Goal: Task Accomplishment & Management: Manage account settings

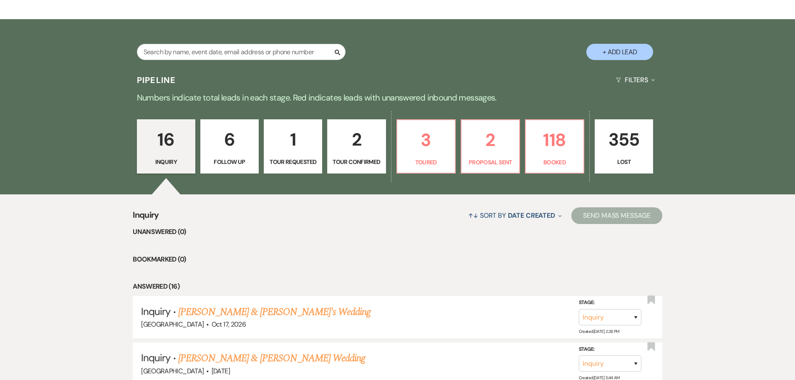
scroll to position [167, 0]
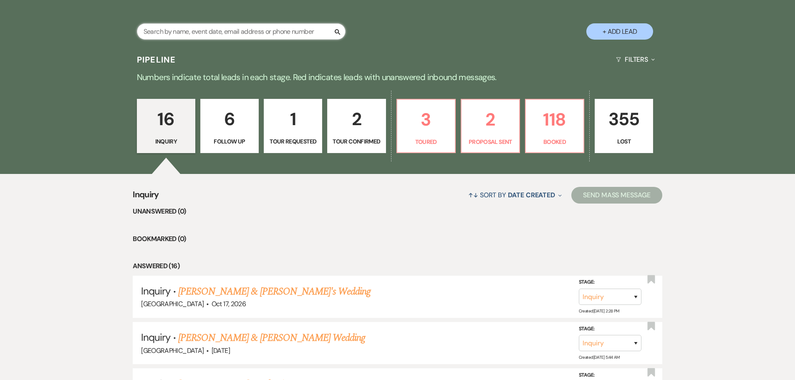
click at [255, 33] on input "text" at bounding box center [241, 31] width 209 height 16
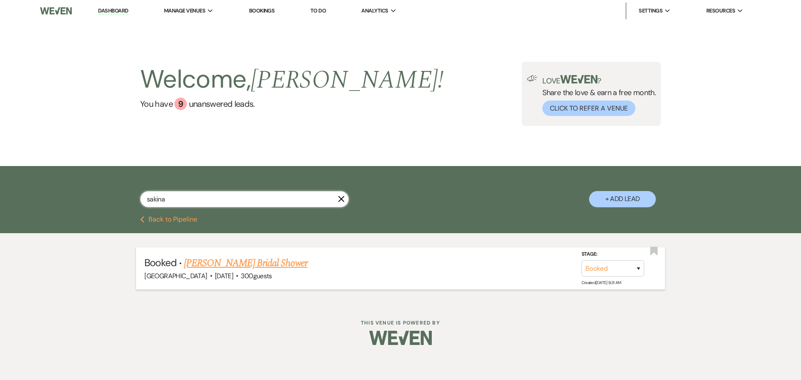
type input "sakina"
click at [241, 265] on link "[PERSON_NAME] Bridal Shower" at bounding box center [246, 263] width 124 height 15
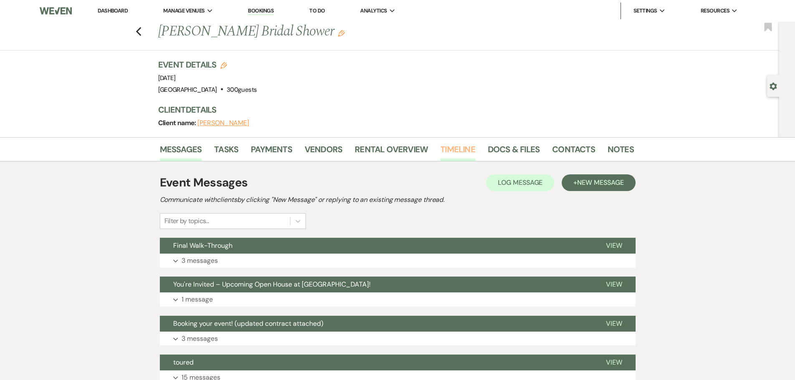
click at [456, 145] on link "Timeline" at bounding box center [457, 152] width 35 height 18
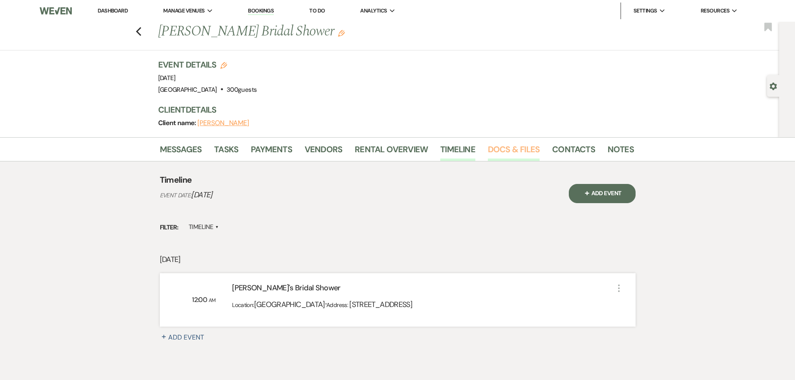
click at [490, 148] on link "Docs & Files" at bounding box center [514, 152] width 52 height 18
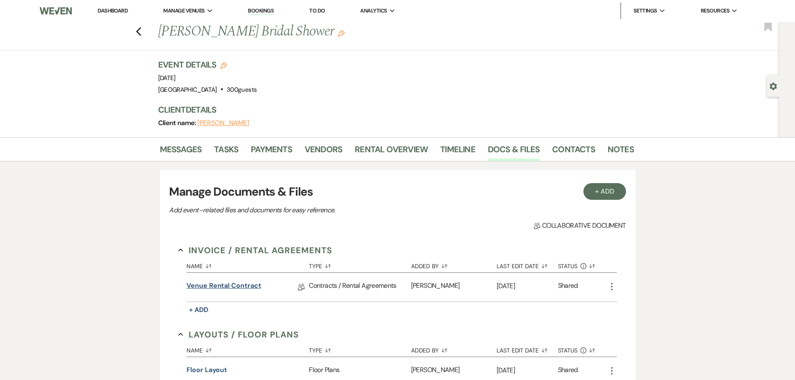
click at [217, 289] on link "Venue Rental Contract" at bounding box center [224, 287] width 74 height 13
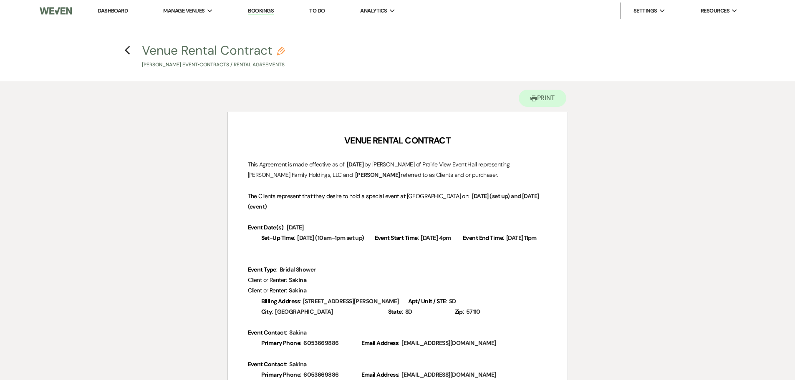
click at [387, 335] on p "Event Contact : ﻿ Sakina ﻿" at bounding box center [398, 333] width 300 height 10
click at [120, 8] on link "Dashboard" at bounding box center [113, 10] width 30 height 7
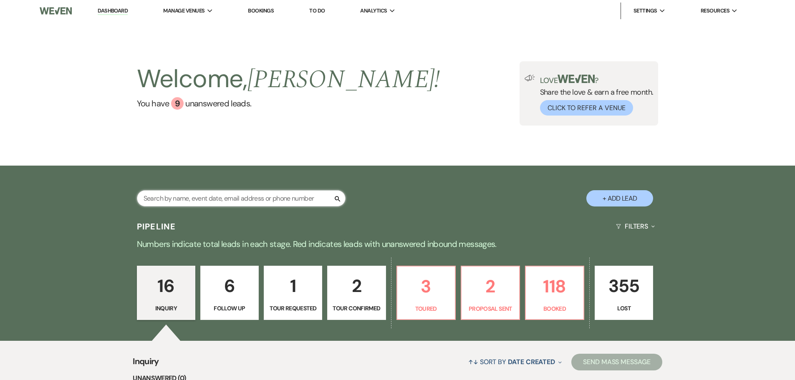
click at [278, 198] on input "text" at bounding box center [241, 198] width 209 height 16
type input "rob"
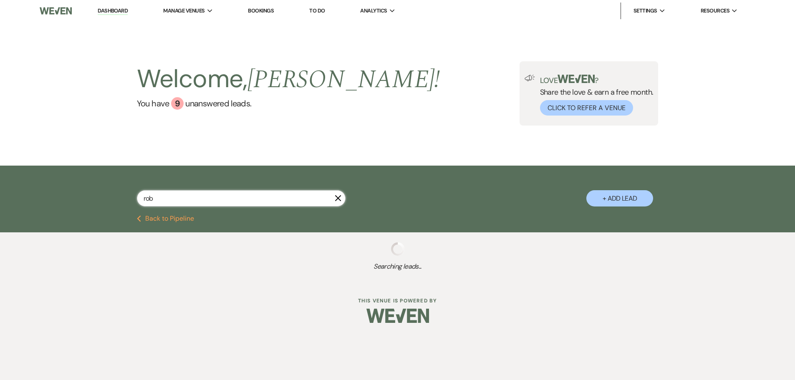
select select "8"
select select "6"
select select "8"
select select "9"
select select "8"
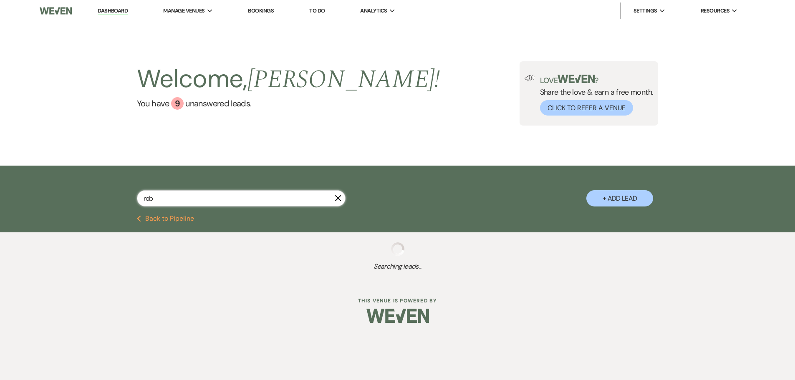
select select "8"
select select "3"
select select "8"
select select "5"
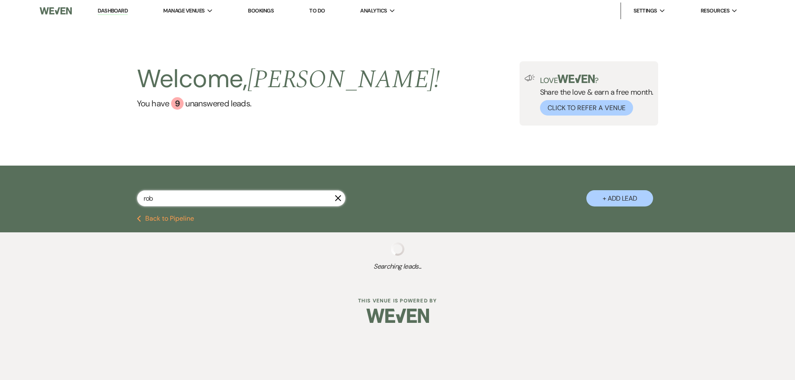
select select "8"
select select "5"
select select "8"
select select "5"
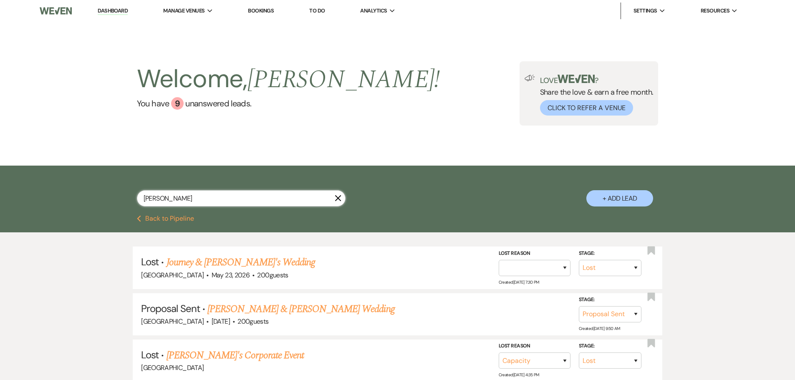
type input "[PERSON_NAME]"
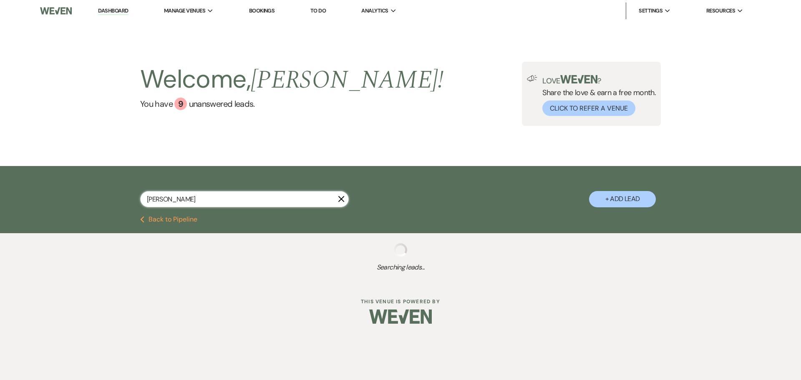
select select "6"
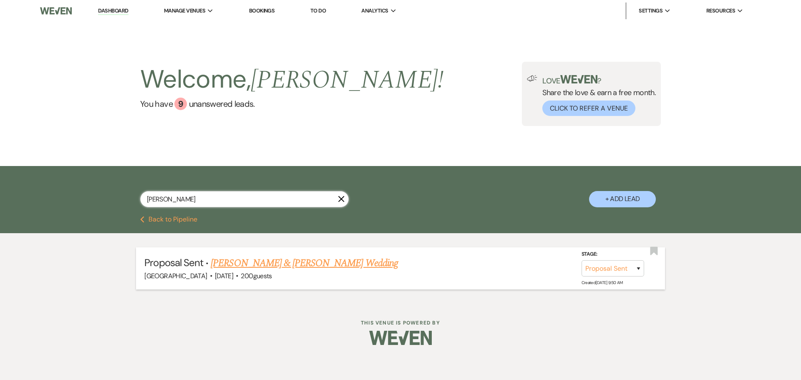
type input "[PERSON_NAME]"
click at [354, 257] on link "[PERSON_NAME] & [PERSON_NAME] Wedding" at bounding box center [304, 263] width 187 height 15
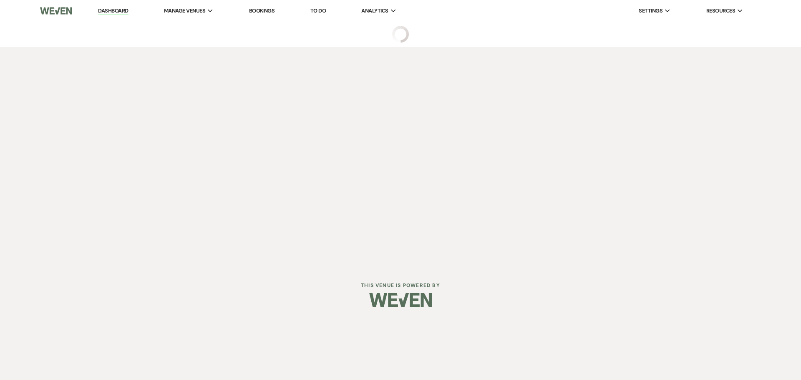
select select "6"
select select "5"
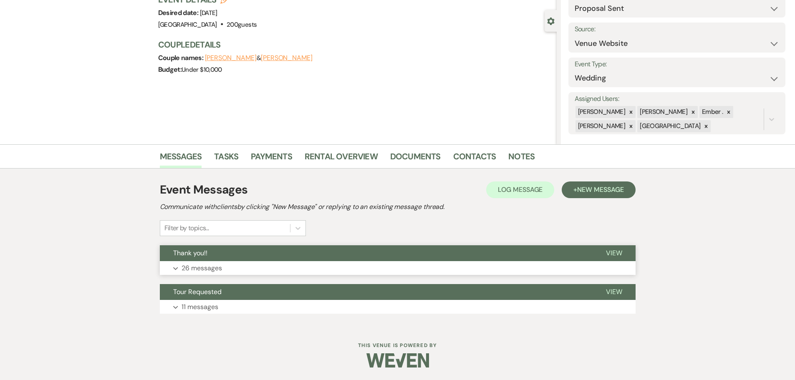
click at [203, 270] on p "26 messages" at bounding box center [202, 268] width 40 height 11
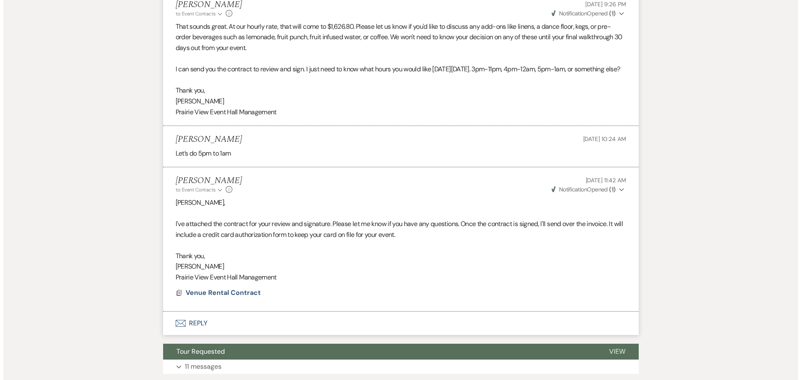
scroll to position [2861, 0]
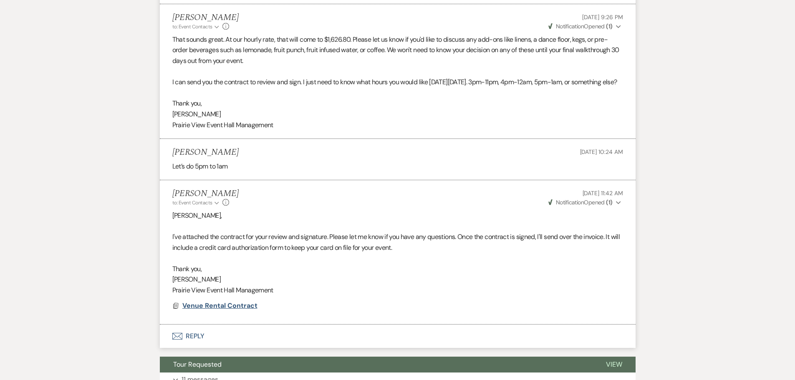
click at [237, 310] on span "Venue Rental Contract" at bounding box center [219, 305] width 75 height 9
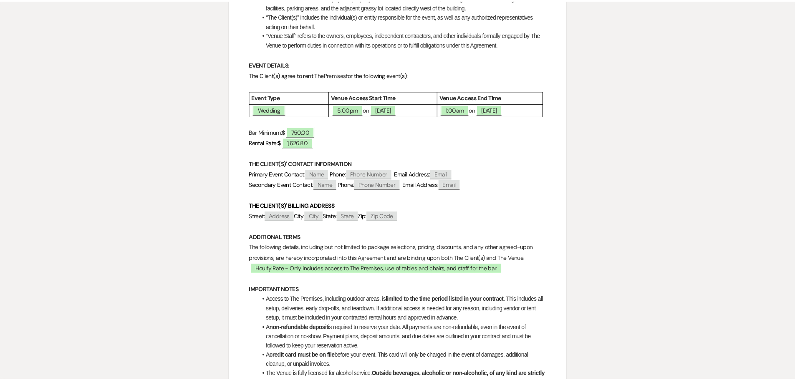
scroll to position [0, 0]
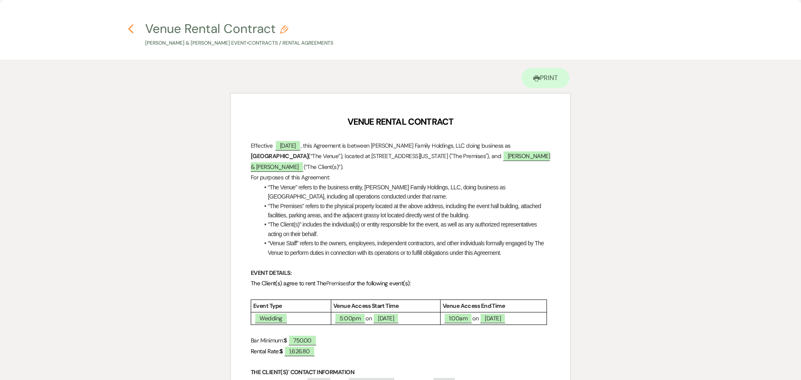
click at [131, 29] on icon "Previous" at bounding box center [131, 29] width 6 height 10
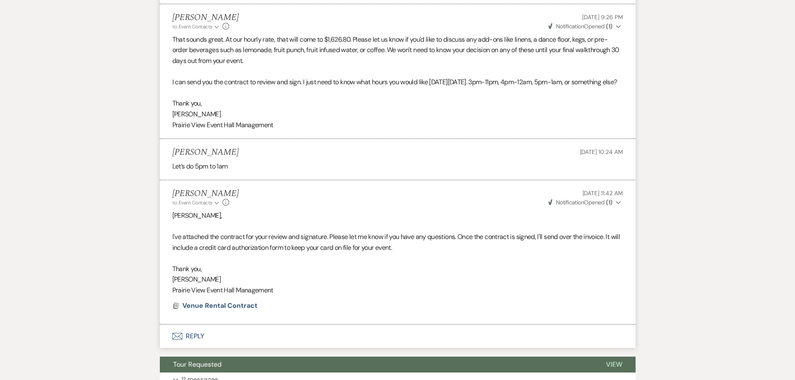
click at [192, 347] on button "Envelope Reply" at bounding box center [398, 336] width 476 height 23
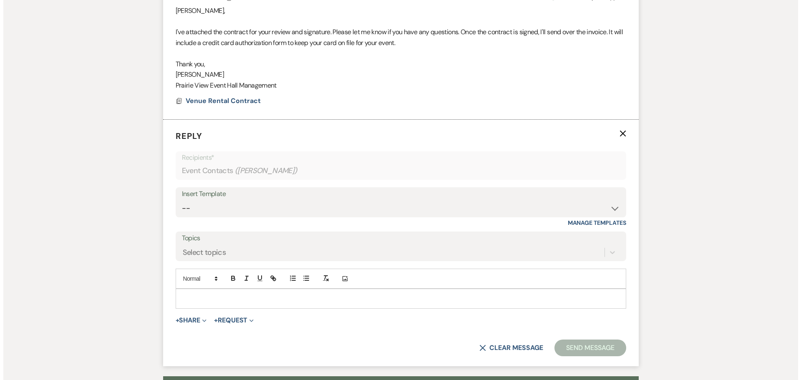
scroll to position [3024, 0]
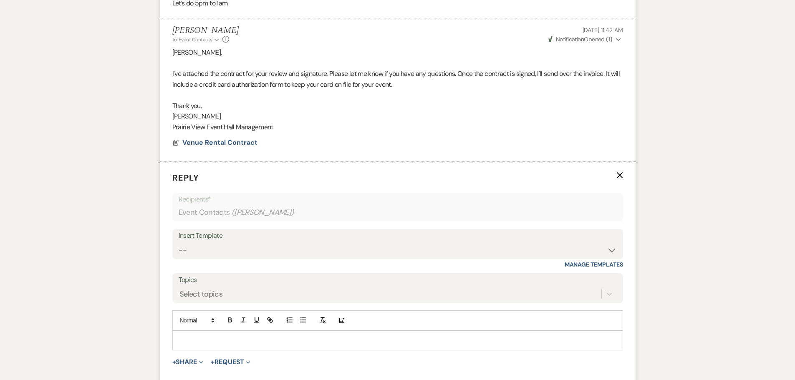
click at [192, 345] on p at bounding box center [397, 340] width 437 height 9
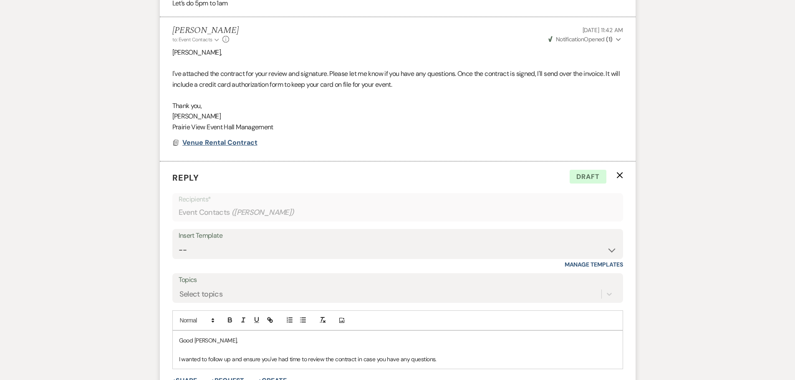
click at [211, 147] on span "Venue Rental Contract" at bounding box center [219, 142] width 75 height 9
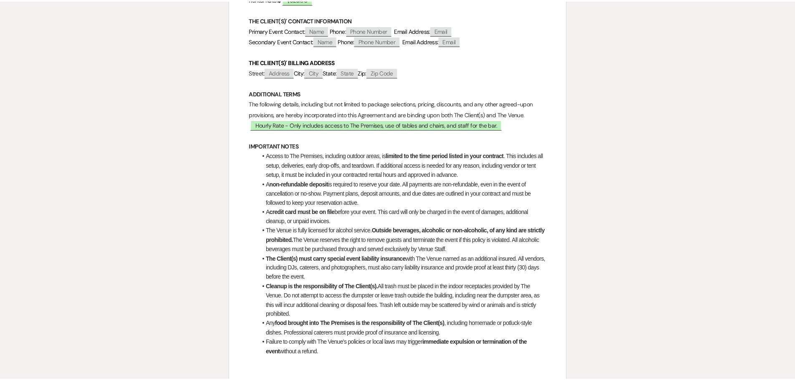
scroll to position [0, 0]
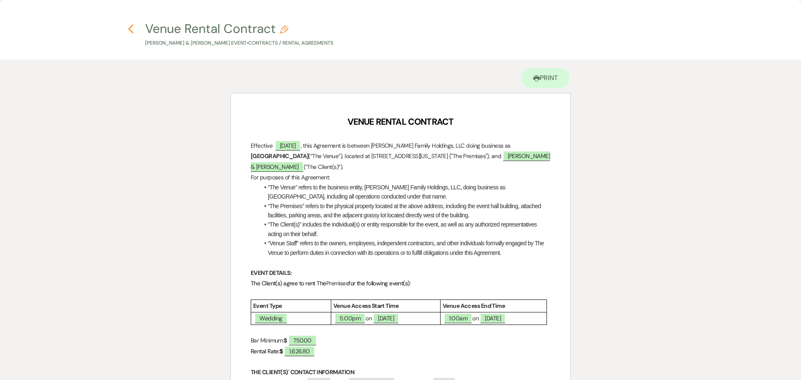
click at [130, 24] on icon "Previous" at bounding box center [131, 29] width 6 height 10
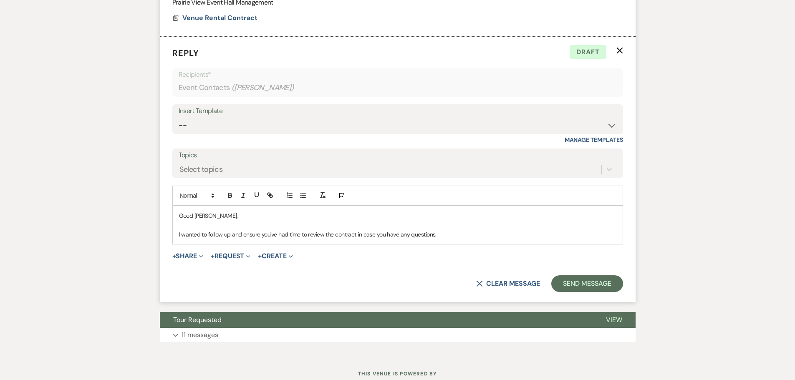
scroll to position [3150, 0]
click at [450, 239] on p "I wanted to follow up and ensure you've had time to review the contract in case…" at bounding box center [397, 234] width 437 height 9
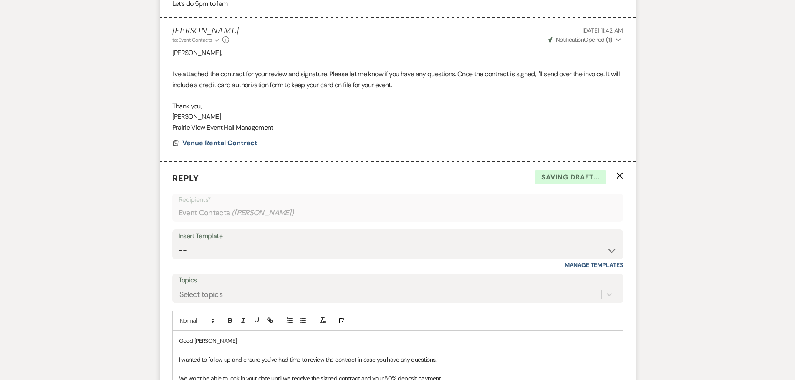
scroll to position [3024, 0]
click at [260, 133] on p "Prairie View Event Hall Management" at bounding box center [397, 127] width 451 height 11
copy li "Prairie View Event Hall Management Docs"
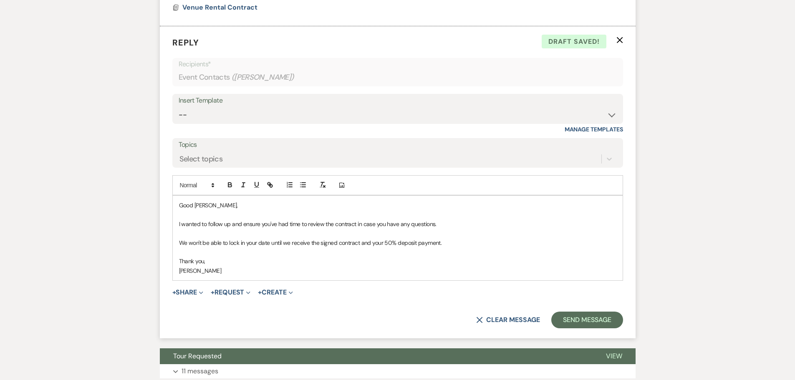
scroll to position [3235, 0]
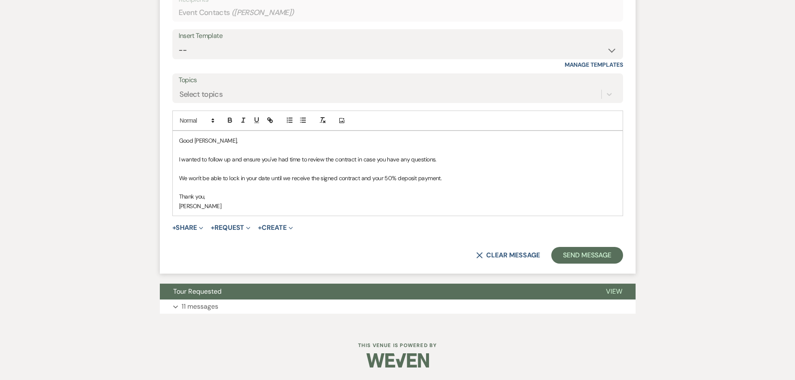
drag, startPoint x: 266, startPoint y: 200, endPoint x: 265, endPoint y: 206, distance: 5.9
click at [266, 202] on div "Good [PERSON_NAME], I wanted to follow up and ensure you've had time to review …" at bounding box center [398, 173] width 450 height 85
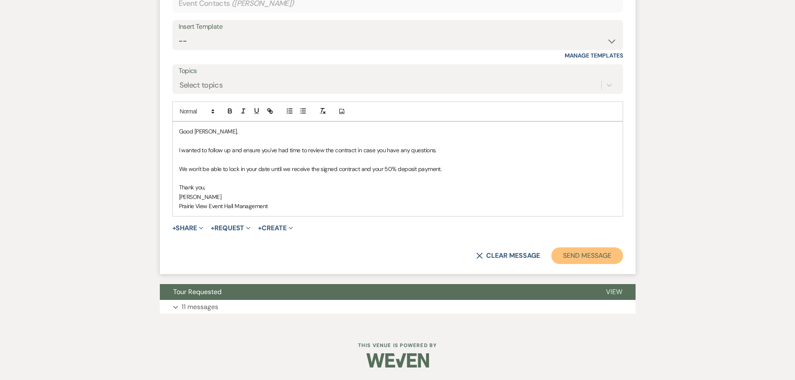
click at [604, 260] on button "Send Message" at bounding box center [586, 255] width 71 height 17
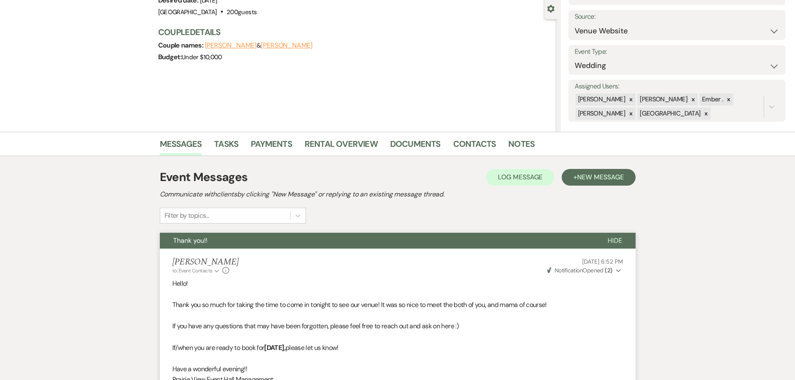
scroll to position [0, 0]
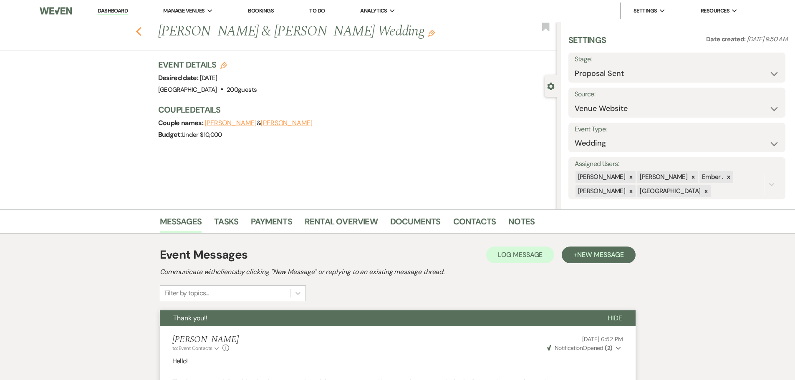
click at [140, 33] on icon "Previous" at bounding box center [139, 32] width 6 height 10
select select "6"
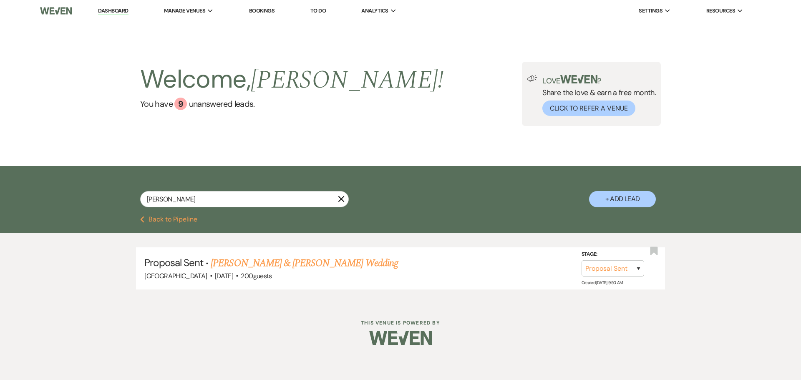
click at [338, 197] on icon "X" at bounding box center [341, 199] width 7 height 7
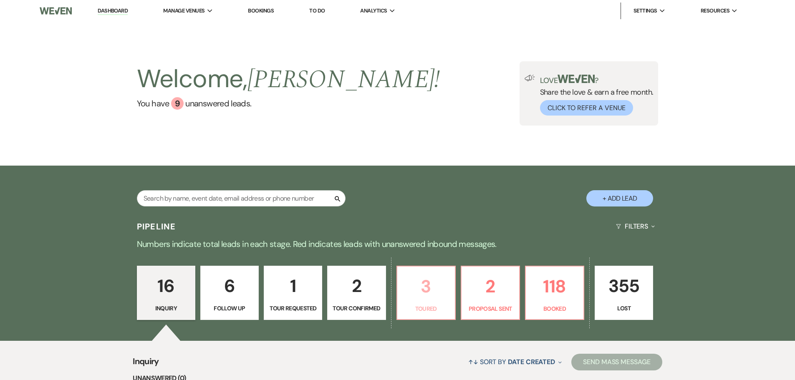
click at [431, 289] on p "3" at bounding box center [426, 287] width 48 height 28
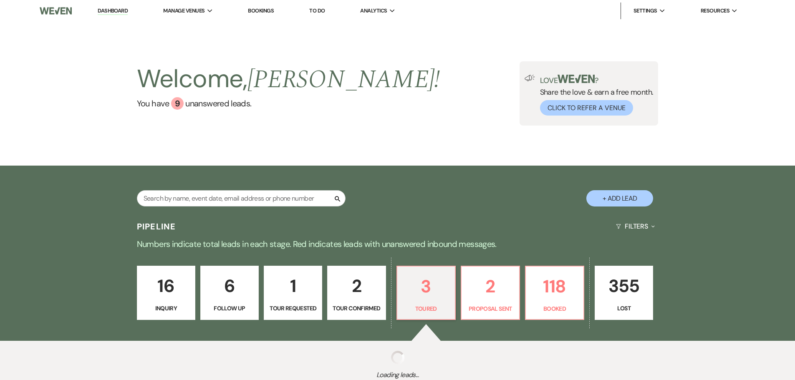
select select "5"
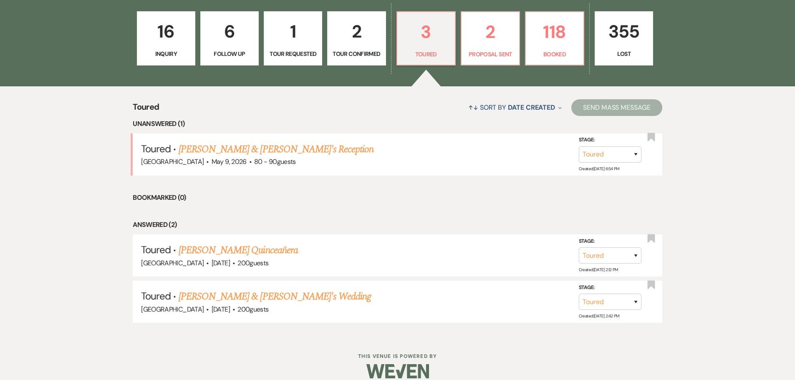
scroll to position [265, 0]
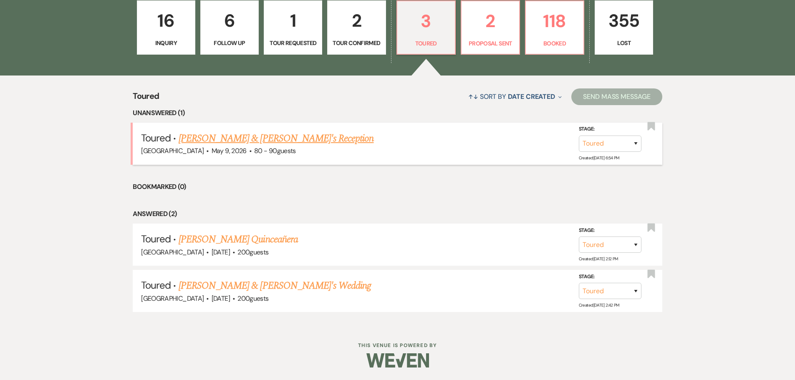
click at [267, 134] on link "[PERSON_NAME] & [PERSON_NAME]'s Reception" at bounding box center [276, 138] width 195 height 15
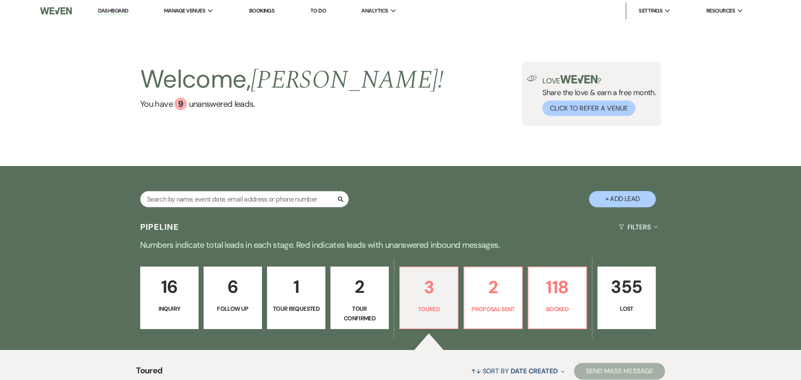
select select "5"
select select "16"
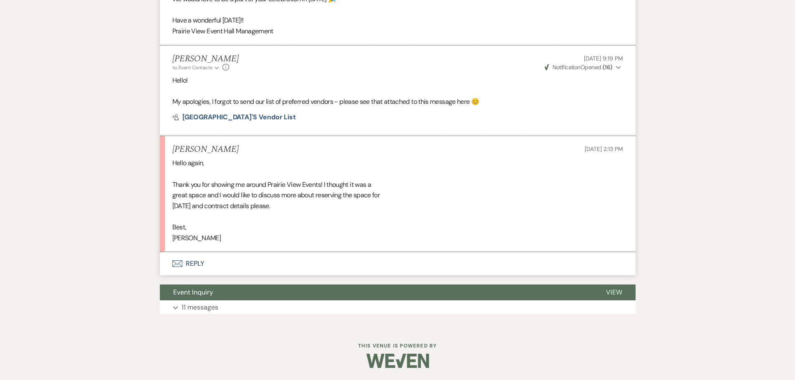
scroll to position [437, 0]
click at [193, 264] on button "Envelope Reply" at bounding box center [398, 263] width 476 height 23
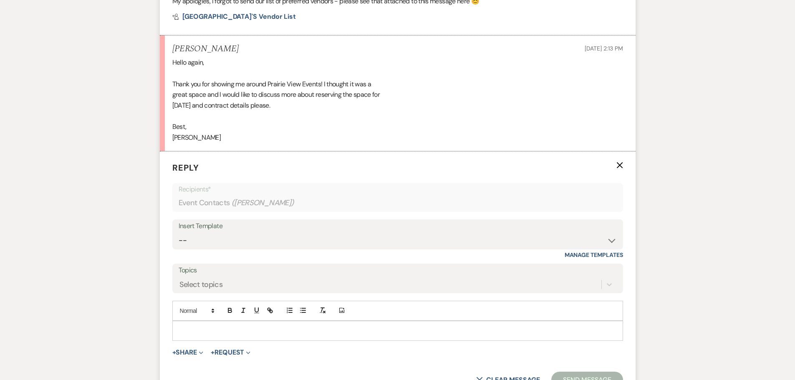
scroll to position [539, 0]
click at [216, 327] on p at bounding box center [397, 329] width 437 height 9
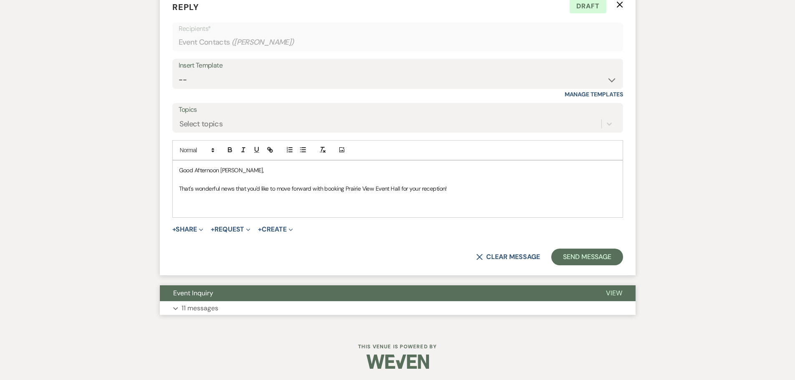
scroll to position [699, 0]
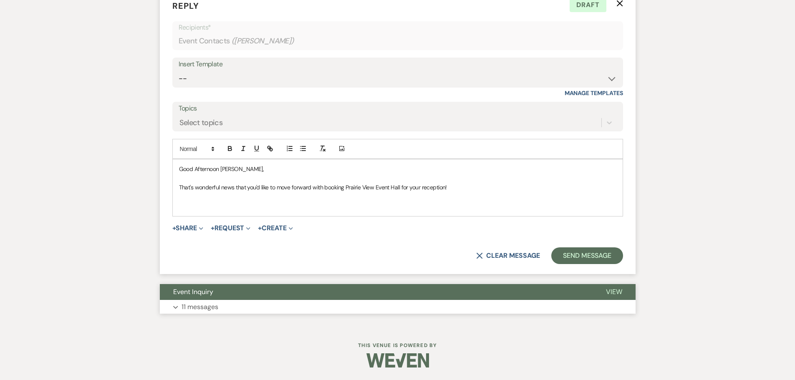
click at [208, 312] on p "11 messages" at bounding box center [200, 307] width 37 height 11
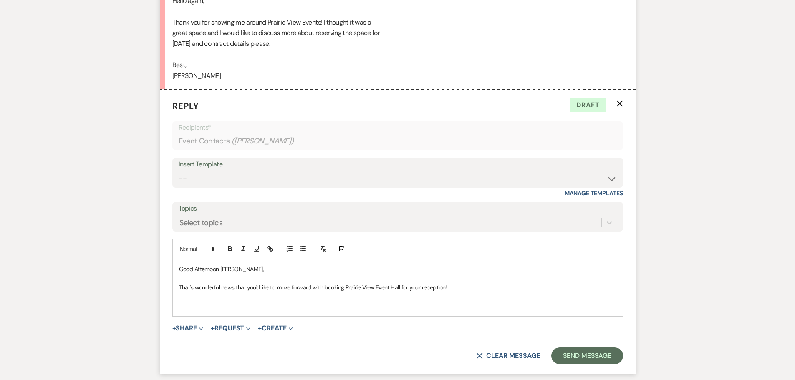
scroll to position [606, 0]
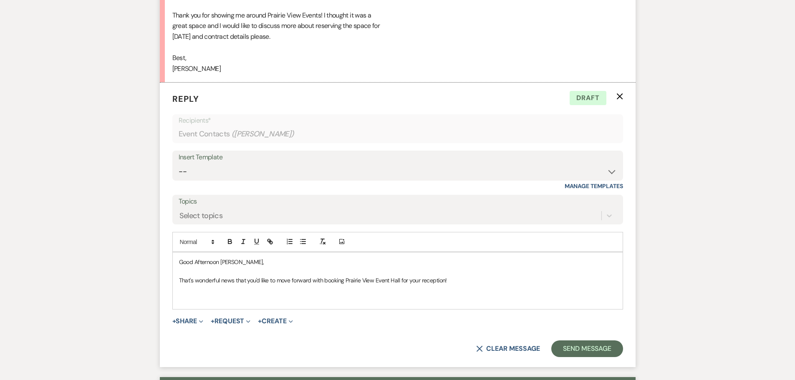
click at [382, 293] on p at bounding box center [397, 289] width 437 height 9
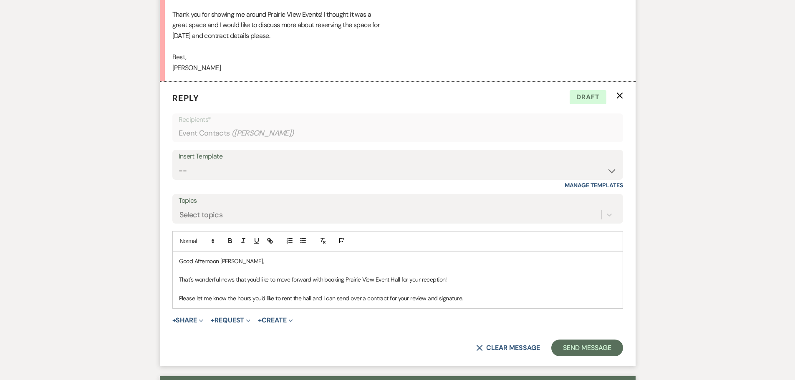
scroll to position [649, 0]
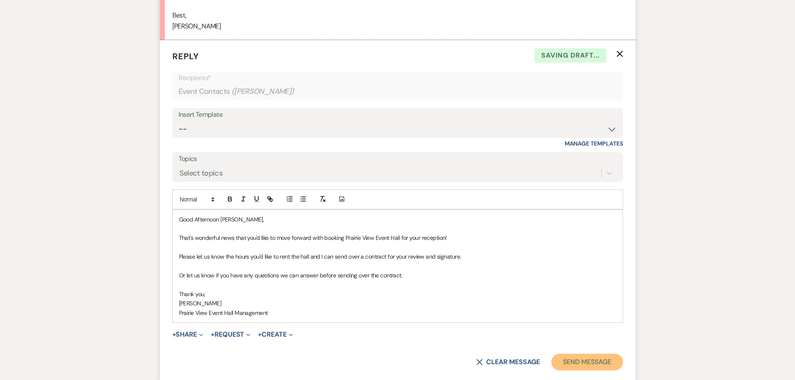
click at [579, 363] on button "Send Message" at bounding box center [586, 362] width 71 height 17
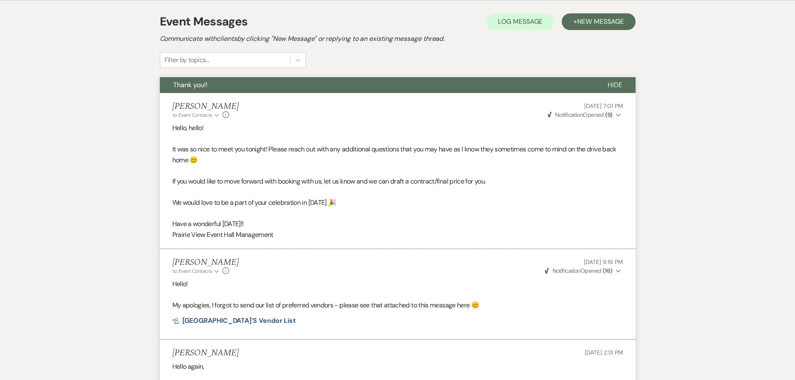
scroll to position [0, 0]
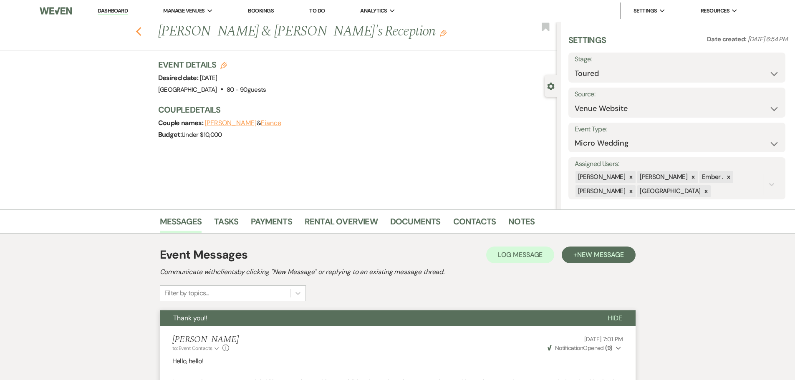
click at [141, 35] on icon "Previous" at bounding box center [139, 32] width 6 height 10
select select "5"
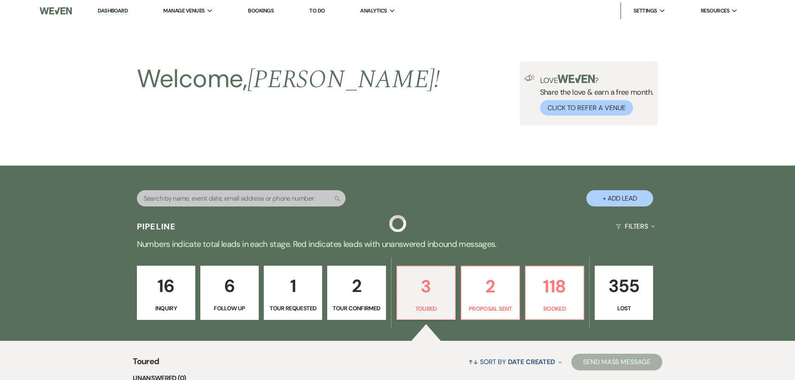
scroll to position [265, 0]
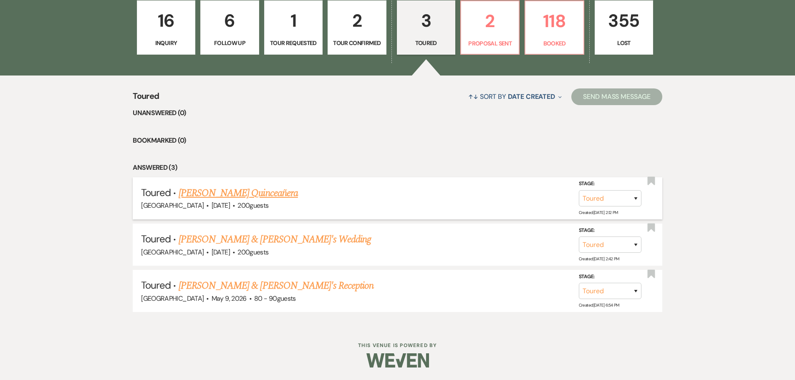
click at [234, 193] on link "[PERSON_NAME] Quinceañera" at bounding box center [238, 193] width 119 height 15
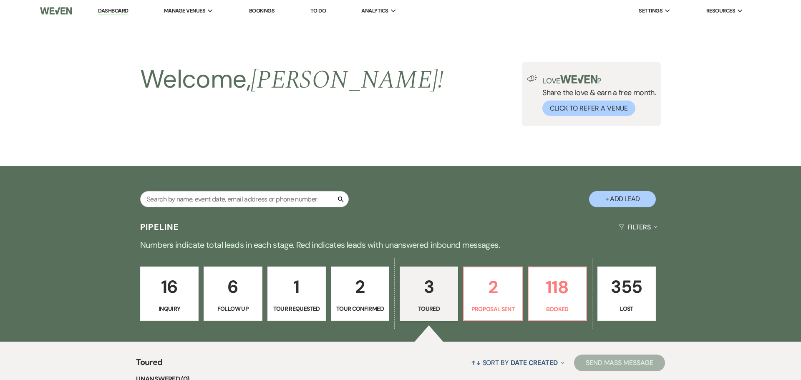
select select "5"
select select "22"
select select "15"
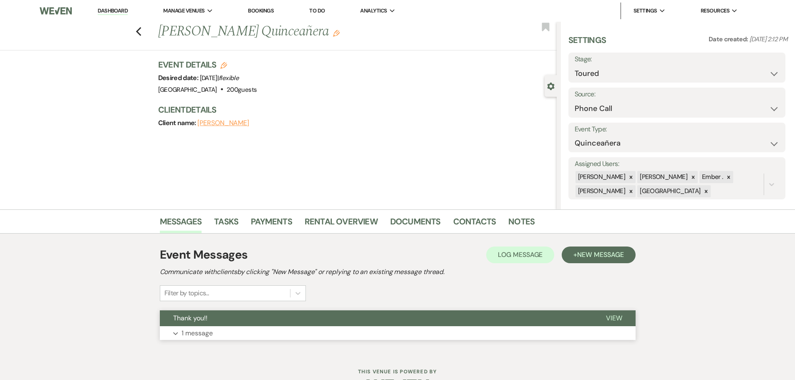
click at [227, 323] on button "Thank you!!" at bounding box center [376, 318] width 433 height 16
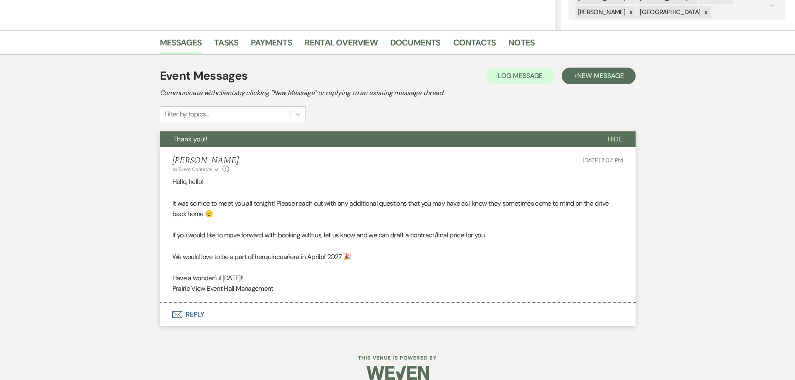
scroll to position [192, 0]
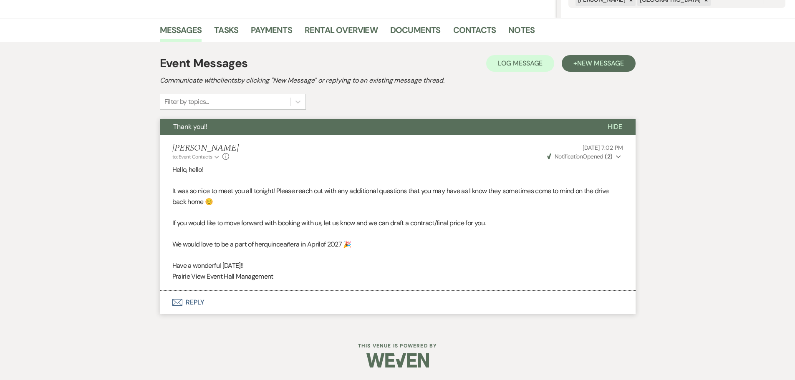
click at [195, 304] on button "Envelope Reply" at bounding box center [398, 302] width 476 height 23
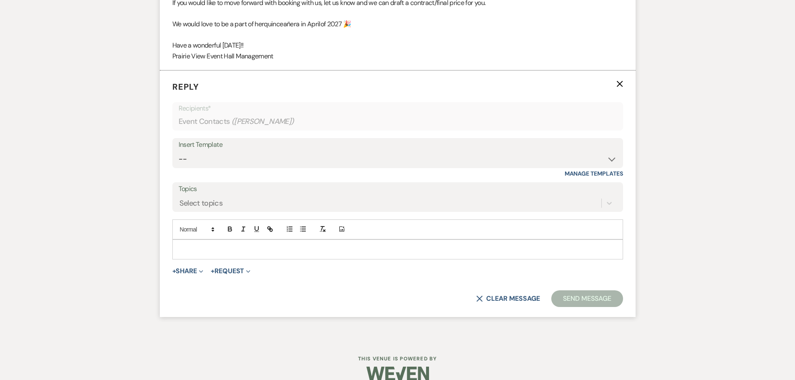
scroll to position [416, 0]
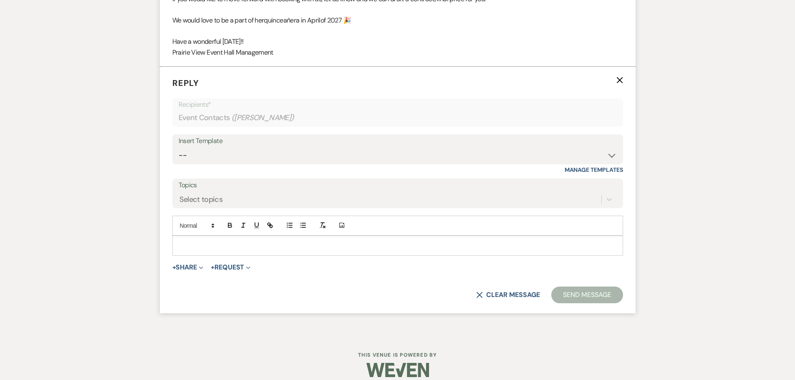
click at [207, 246] on p at bounding box center [397, 245] width 437 height 9
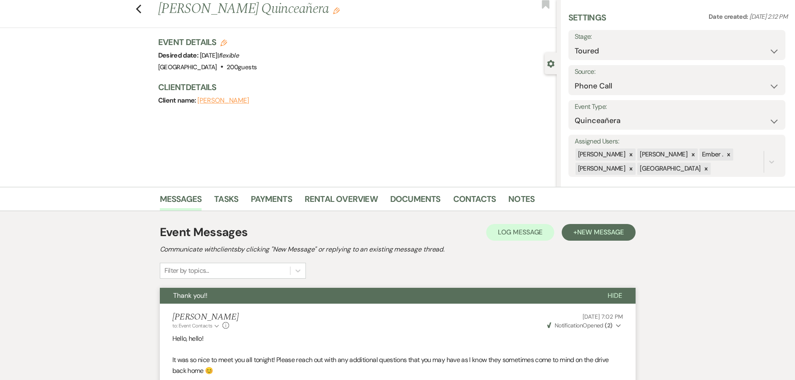
scroll to position [0, 0]
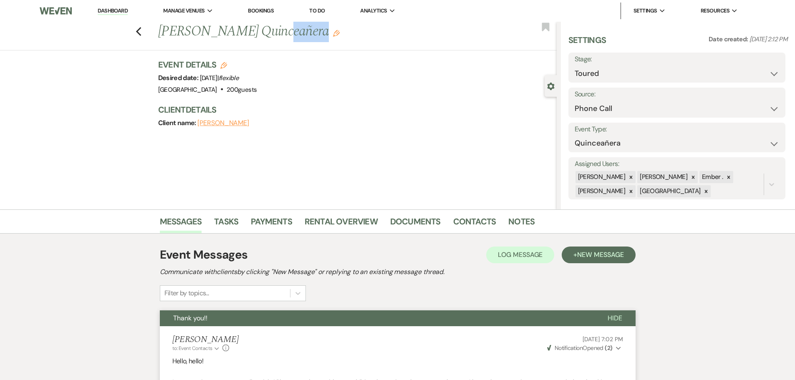
drag, startPoint x: 259, startPoint y: 30, endPoint x: 296, endPoint y: 35, distance: 37.0
click at [297, 37] on h1 "[PERSON_NAME] Quinceañera Edit" at bounding box center [315, 32] width 315 height 20
drag, startPoint x: 258, startPoint y: 32, endPoint x: 317, endPoint y: 38, distance: 59.2
click at [317, 38] on h1 "[PERSON_NAME] Quinceañera Edit" at bounding box center [315, 32] width 315 height 20
copy h1 "Quinceañera"
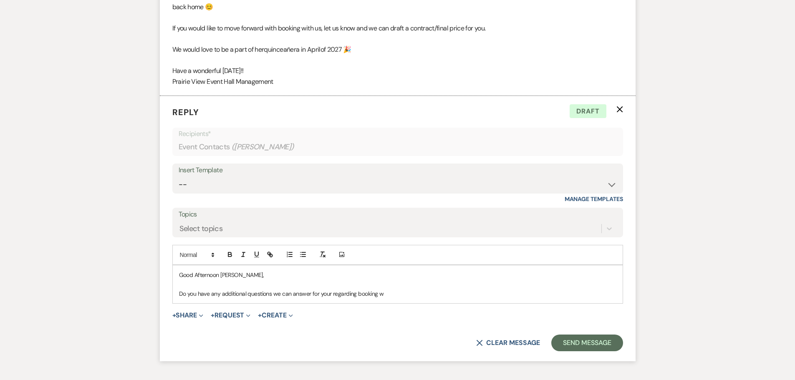
scroll to position [444, 0]
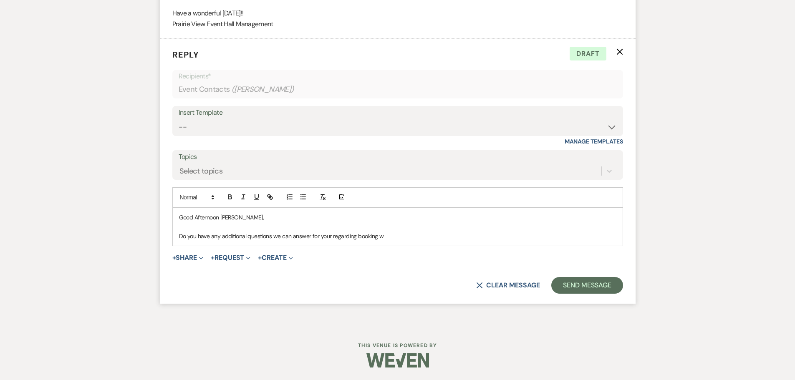
click at [379, 233] on p "Do you have any additional questions we can answer for your regarding booking w" at bounding box center [397, 236] width 437 height 9
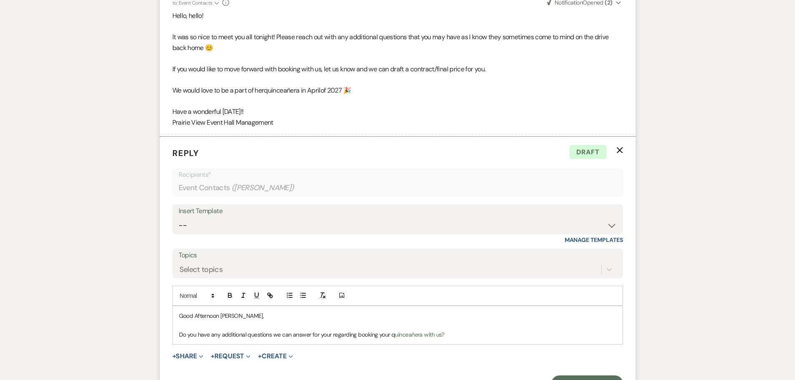
scroll to position [361, 0]
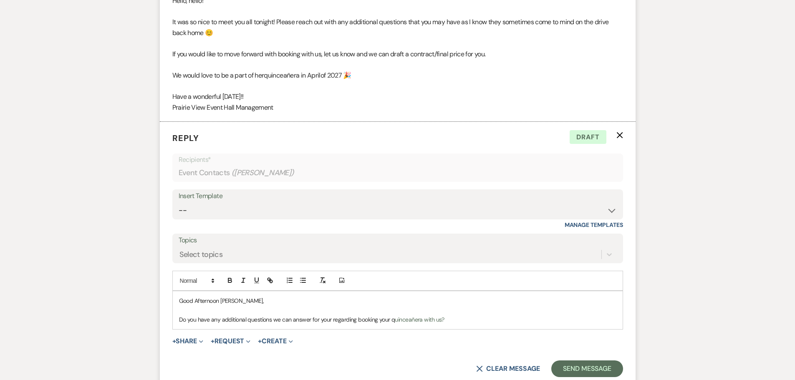
click at [180, 318] on p "Do you have any additional questions we can answer for your regarding booking y…" at bounding box center [397, 319] width 437 height 9
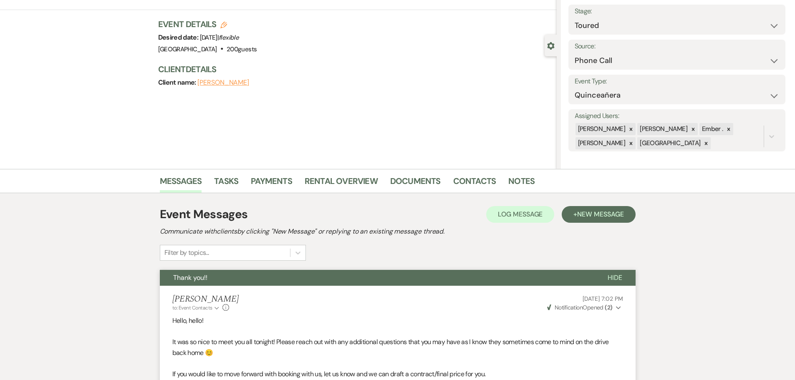
scroll to position [0, 0]
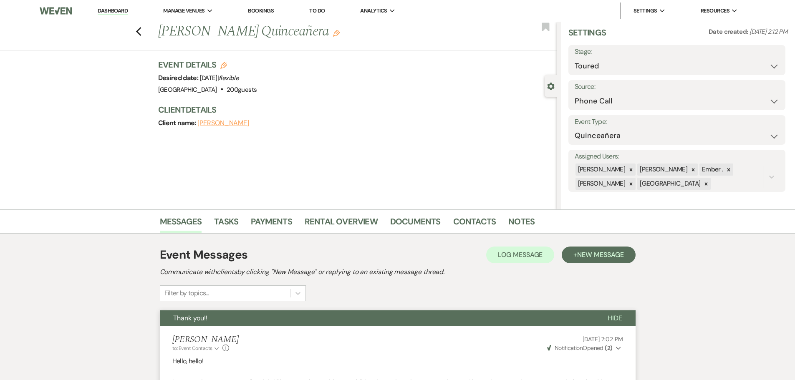
click at [262, 33] on h1 "[PERSON_NAME] Quinceañera Edit" at bounding box center [315, 32] width 315 height 20
copy h1 "Quinceañera"
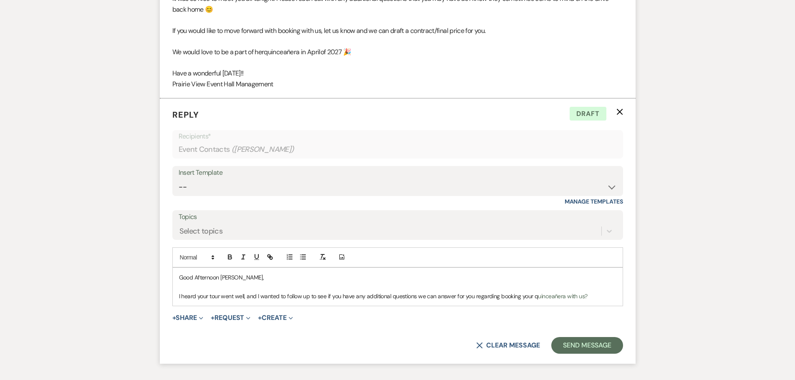
scroll to position [444, 0]
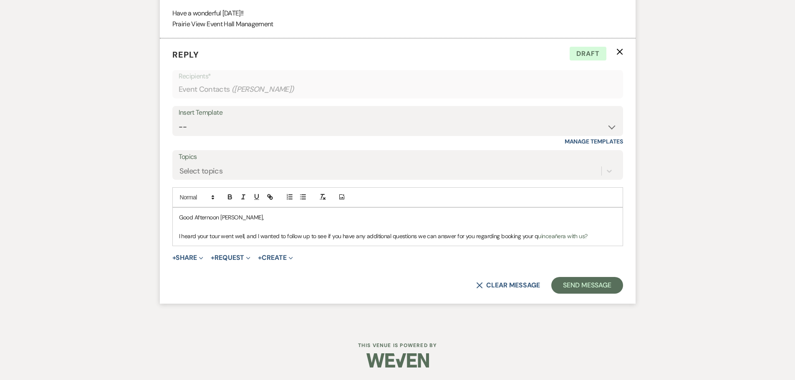
click at [527, 239] on p "I heard your tour went well, and I wanted to follow up to see if you have any a…" at bounding box center [397, 236] width 437 height 9
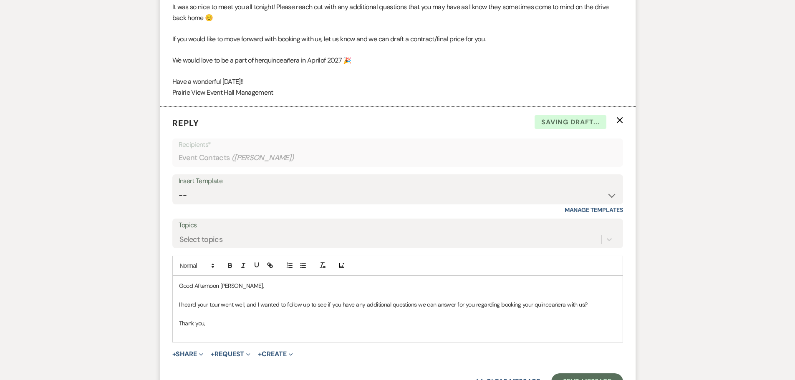
scroll to position [417, 0]
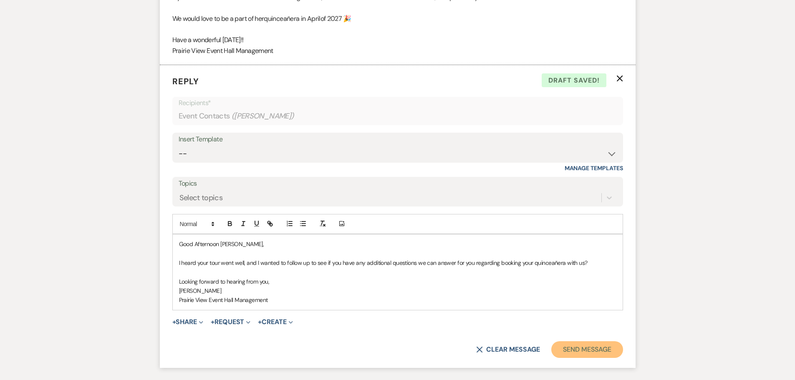
click at [601, 351] on button "Send Message" at bounding box center [586, 349] width 71 height 17
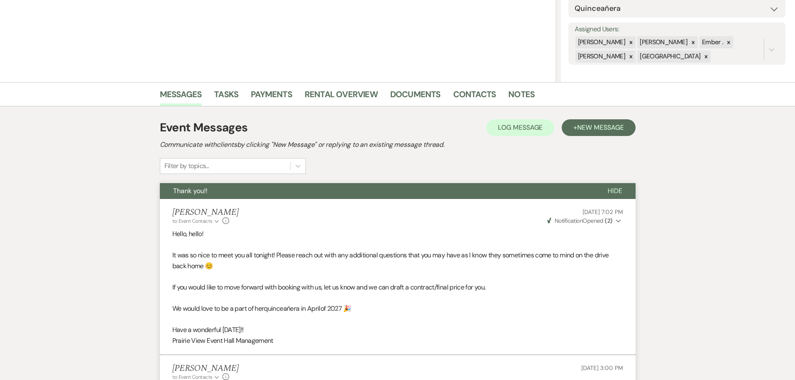
scroll to position [0, 0]
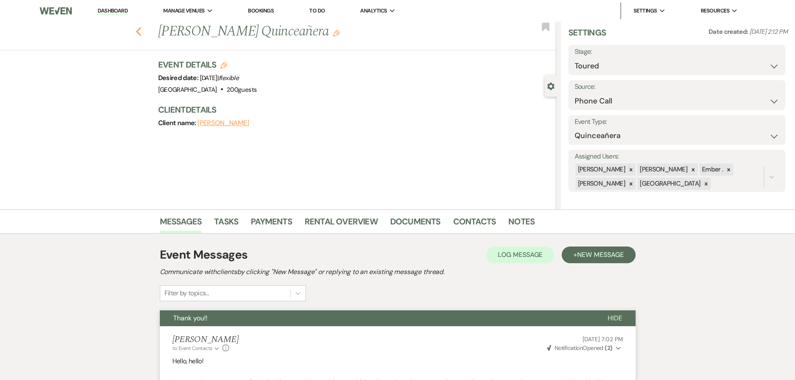
click at [142, 33] on icon "Previous" at bounding box center [139, 32] width 6 height 10
select select "5"
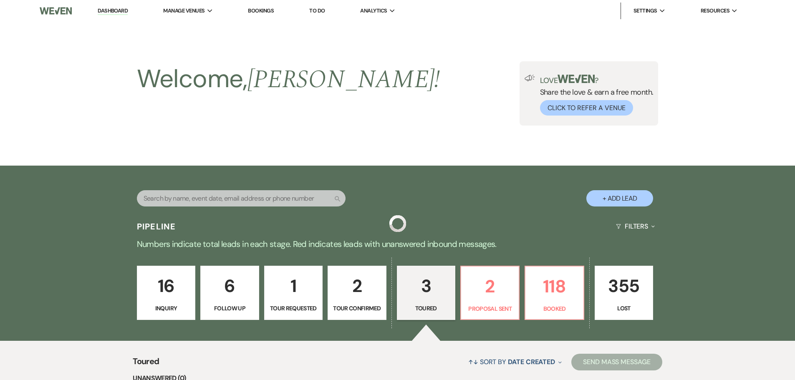
scroll to position [265, 0]
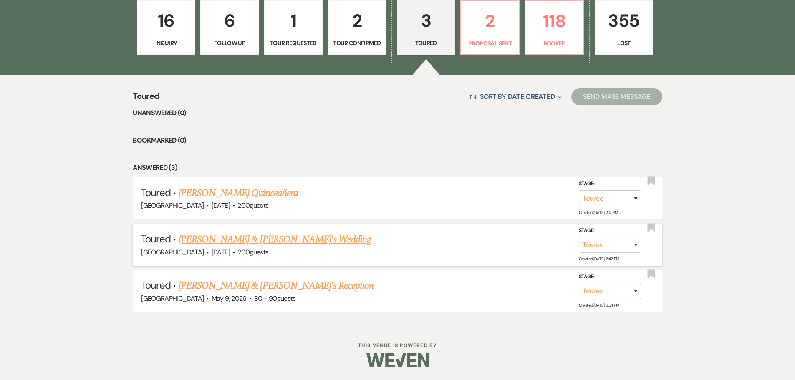
click at [249, 243] on link "[PERSON_NAME] & [PERSON_NAME]'s Wedding" at bounding box center [275, 239] width 193 height 15
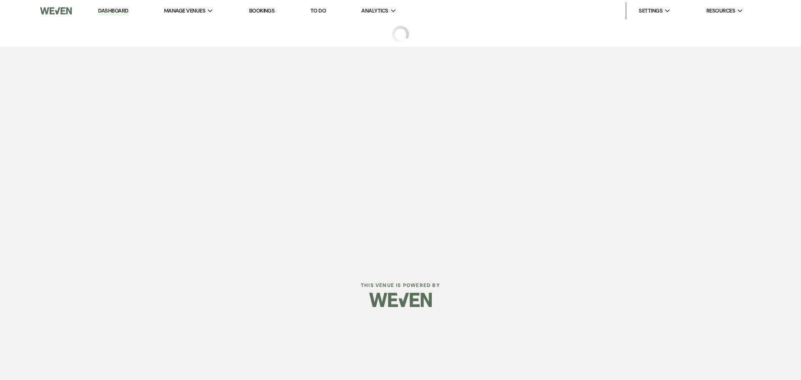
select select "5"
select select "14"
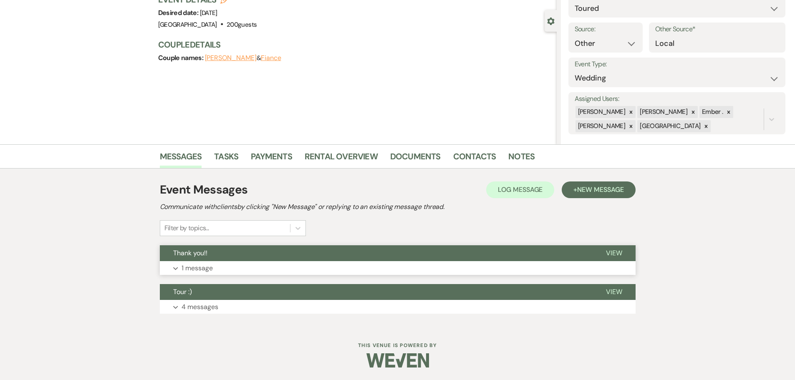
click at [219, 270] on button "Expand 1 message" at bounding box center [398, 268] width 476 height 14
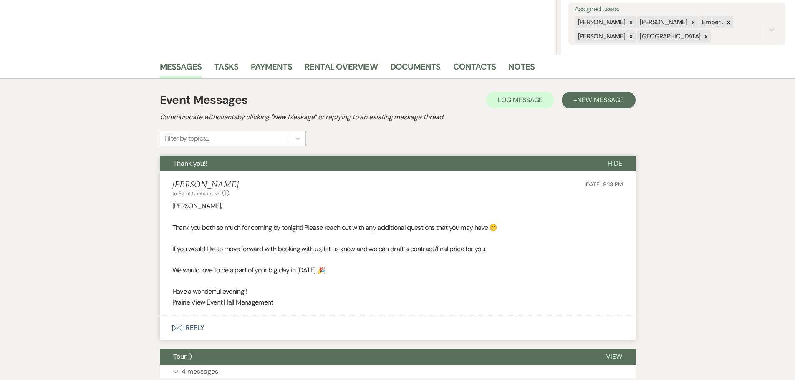
scroll to position [220, 0]
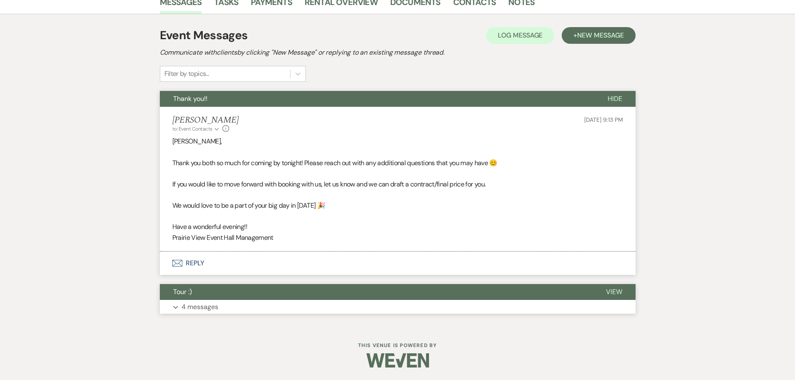
click at [229, 306] on button "Expand 4 messages" at bounding box center [398, 307] width 476 height 14
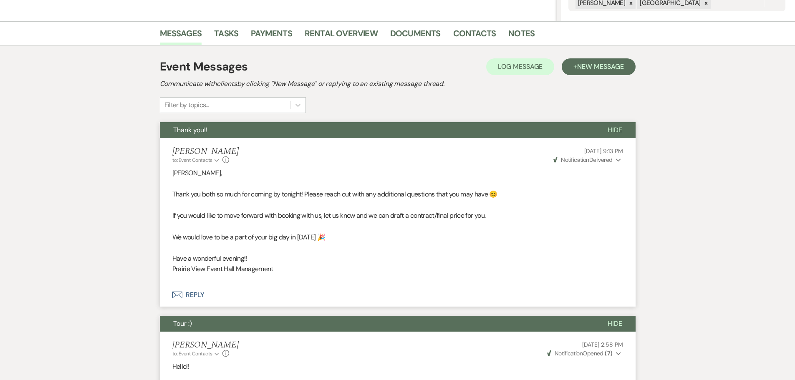
scroll to position [209, 0]
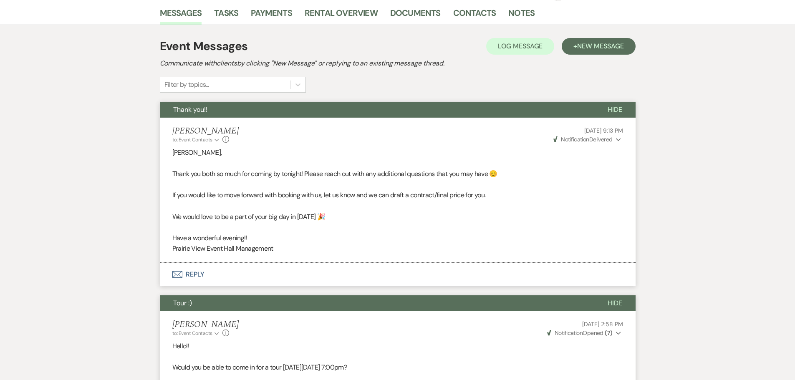
click at [191, 267] on button "Envelope Reply" at bounding box center [398, 274] width 476 height 23
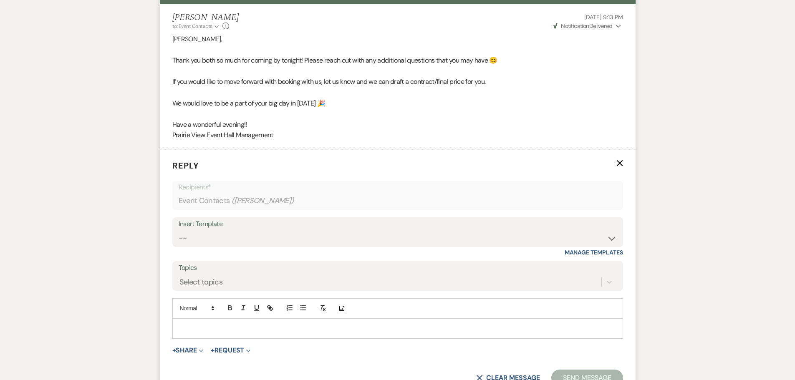
scroll to position [322, 0]
click at [206, 327] on p at bounding box center [397, 328] width 437 height 9
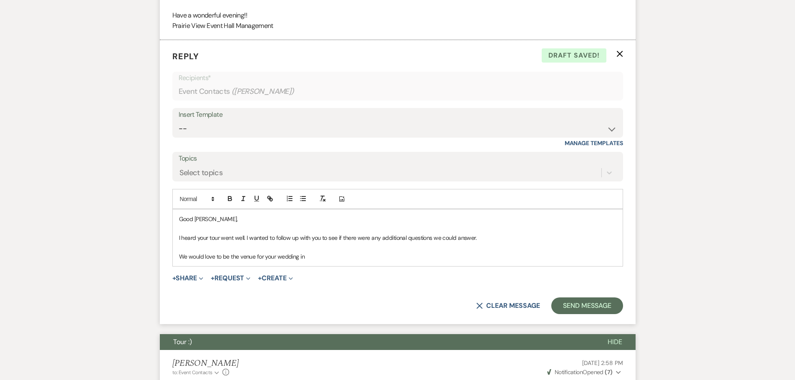
scroll to position [459, 0]
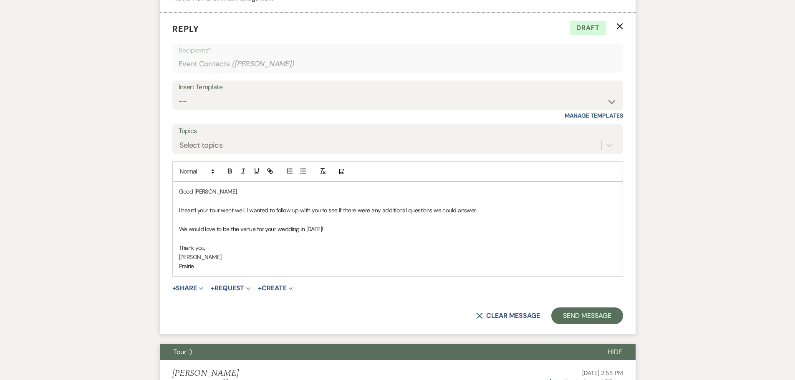
click at [214, 267] on p "Prairie" at bounding box center [397, 266] width 437 height 9
click at [200, 248] on p "Thank you," at bounding box center [397, 247] width 437 height 9
click at [576, 313] on button "Send Message" at bounding box center [586, 316] width 71 height 17
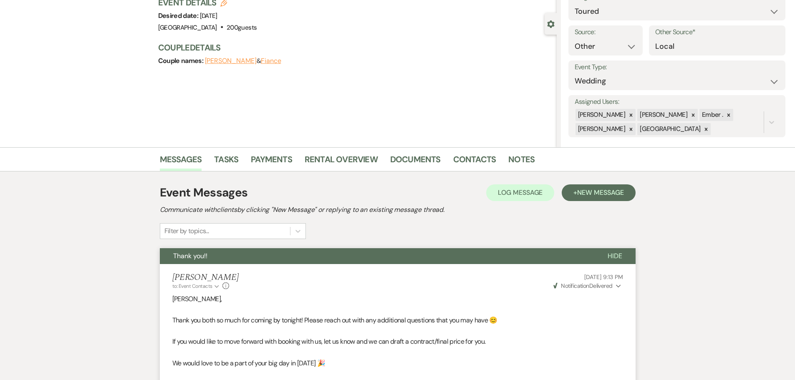
scroll to position [0, 0]
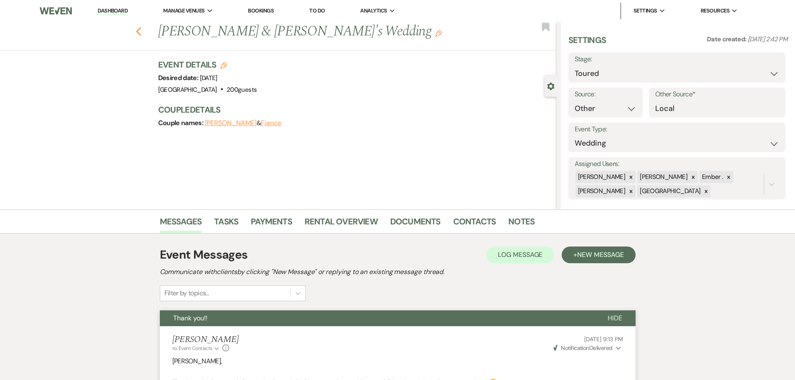
click at [141, 30] on use "button" at bounding box center [138, 31] width 5 height 9
select select "5"
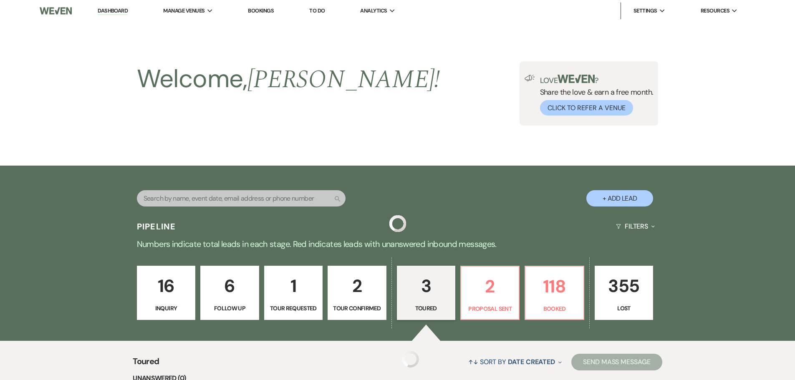
scroll to position [265, 0]
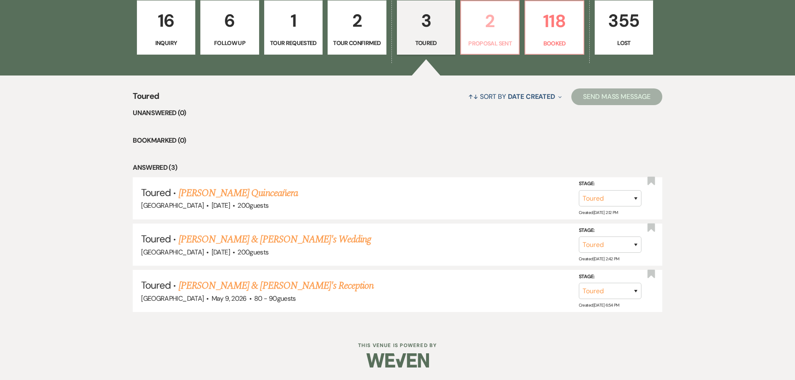
click at [490, 33] on p "2" at bounding box center [490, 21] width 48 height 28
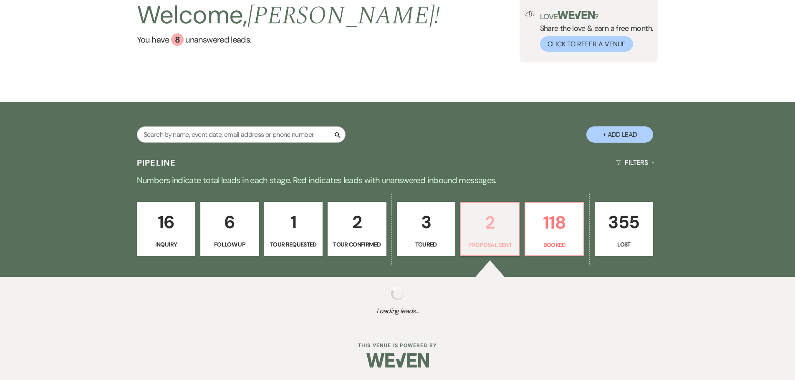
scroll to position [219, 0]
select select "6"
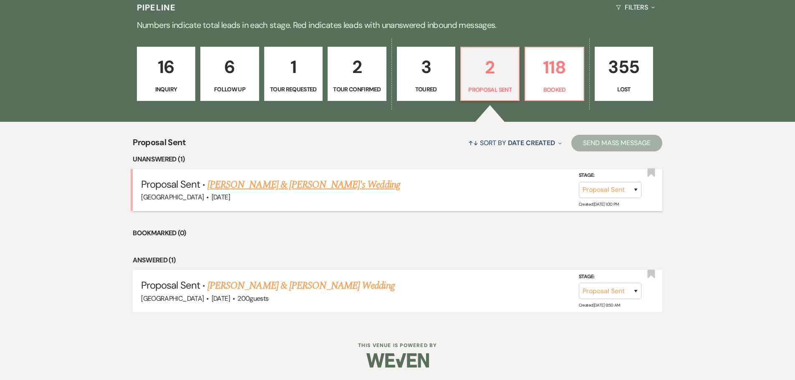
click at [260, 184] on link "[PERSON_NAME] & [PERSON_NAME]'s Wedding" at bounding box center [303, 184] width 193 height 15
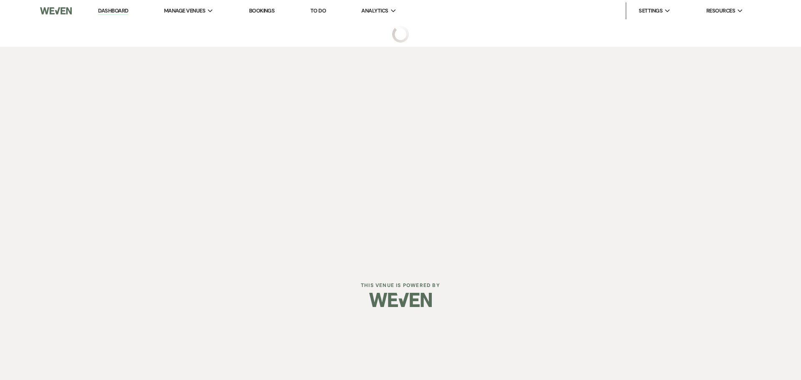
select select "6"
select select "5"
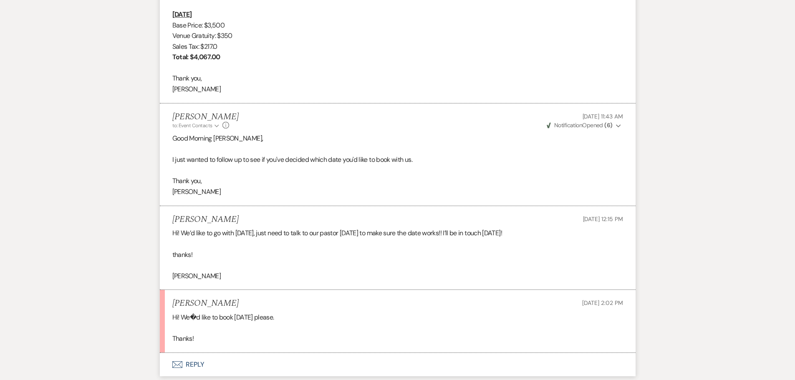
scroll to position [2335, 0]
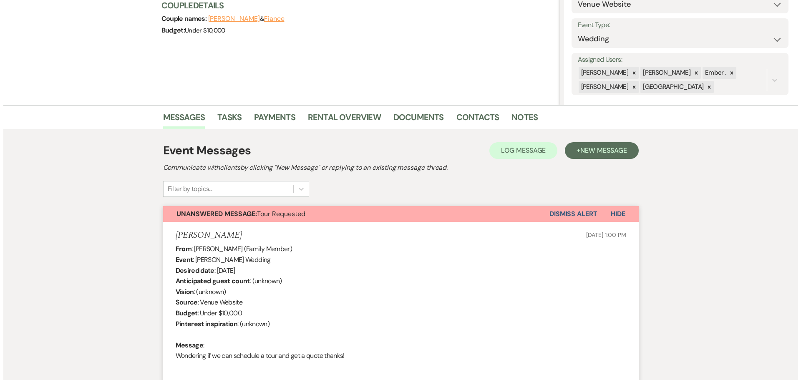
scroll to position [0, 0]
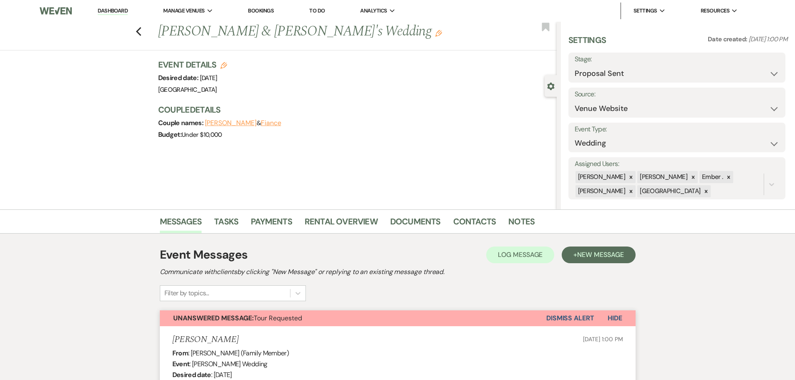
click at [227, 67] on use "button" at bounding box center [223, 65] width 7 height 7
select select "677"
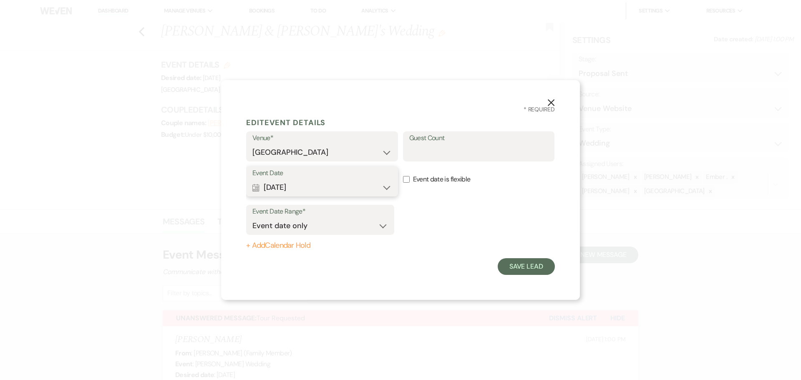
click at [383, 185] on button "Calendar [DATE] Expand" at bounding box center [321, 187] width 139 height 17
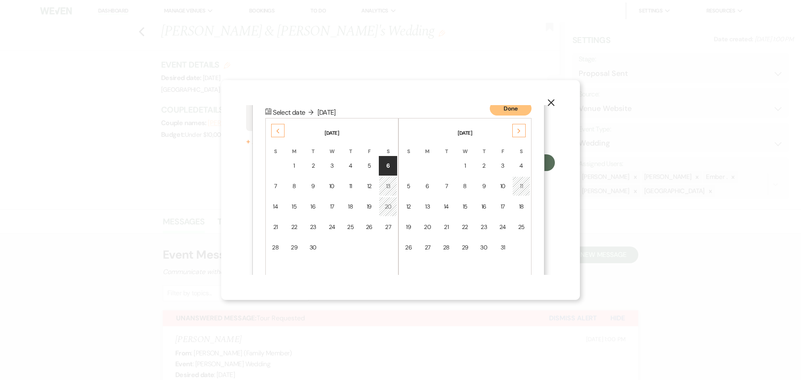
scroll to position [107, 0]
click at [368, 185] on div "12" at bounding box center [369, 183] width 7 height 9
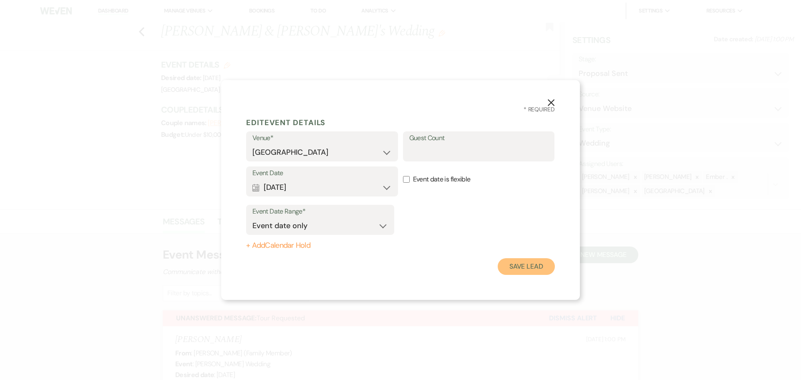
click at [520, 265] on button "Save Lead" at bounding box center [526, 266] width 57 height 17
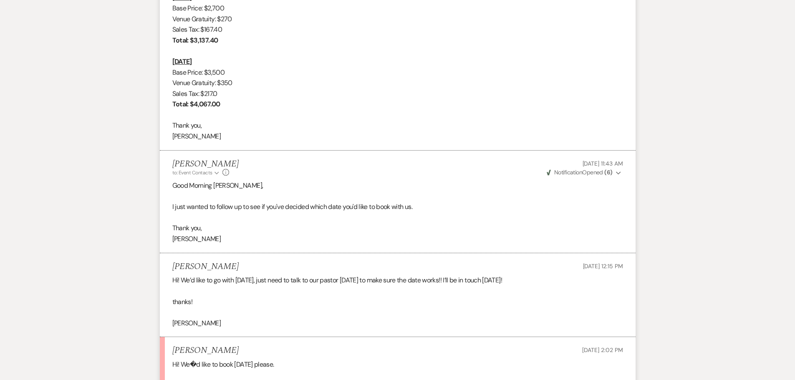
scroll to position [2335, 0]
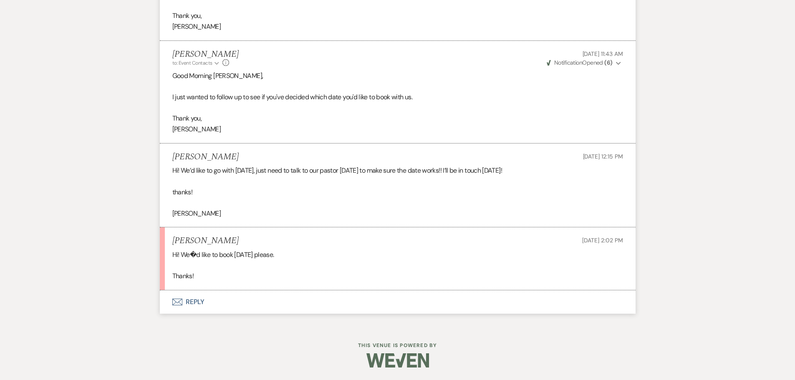
click at [197, 302] on button "Envelope Reply" at bounding box center [398, 301] width 476 height 23
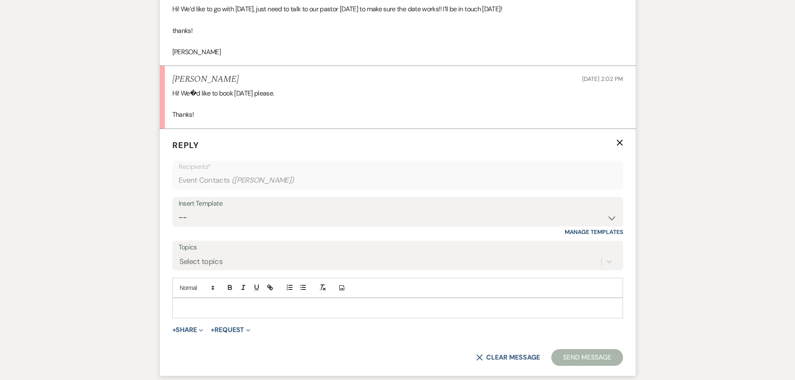
scroll to position [2559, 0]
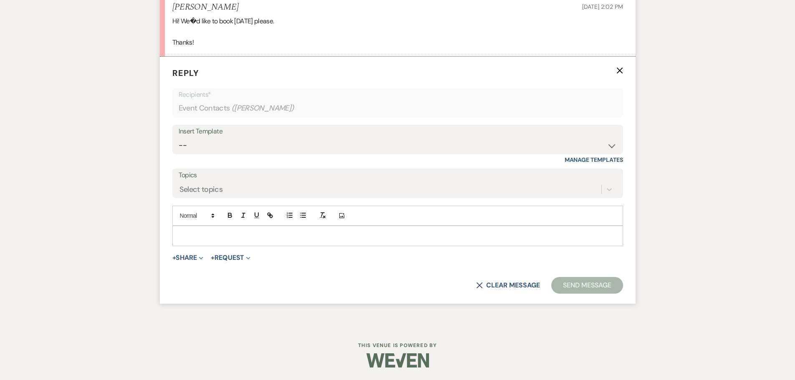
click at [211, 240] on p at bounding box center [397, 235] width 437 height 9
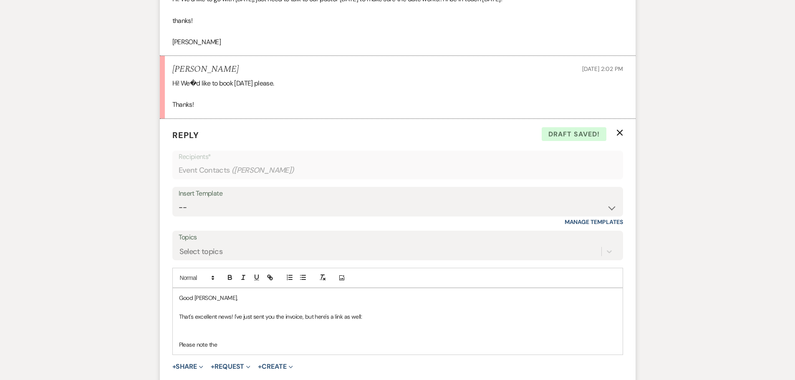
scroll to position [2615, 0]
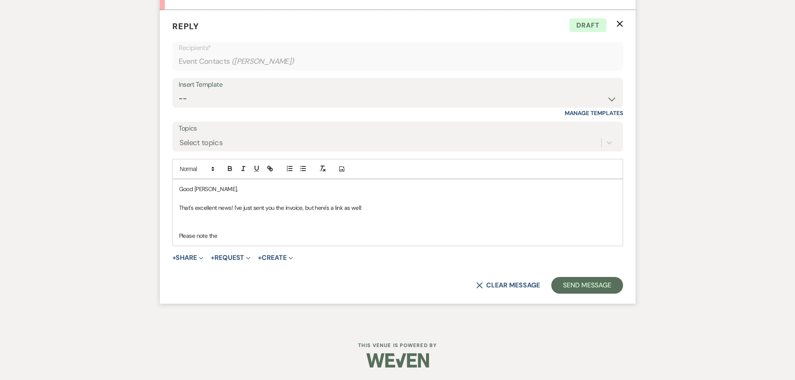
drag, startPoint x: 220, startPoint y: 240, endPoint x: 111, endPoint y: 177, distance: 126.0
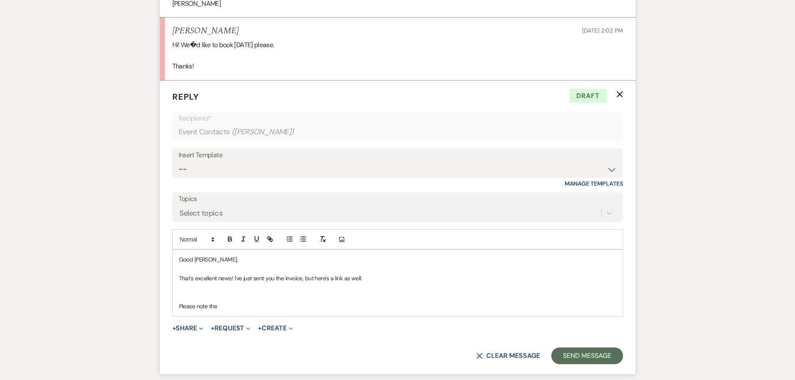
scroll to position [2532, 0]
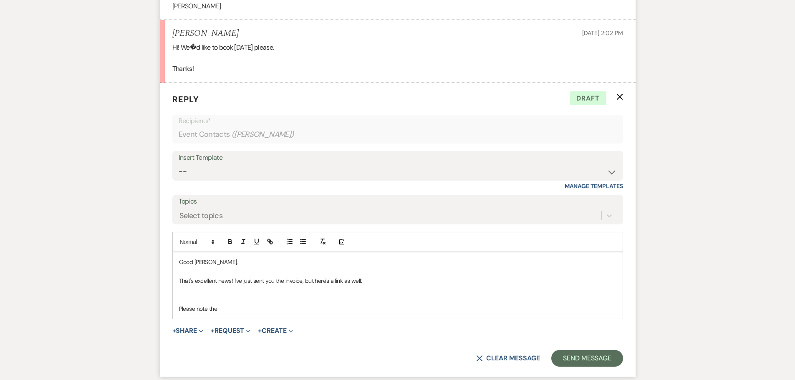
click at [503, 362] on button "X Clear message" at bounding box center [507, 358] width 63 height 7
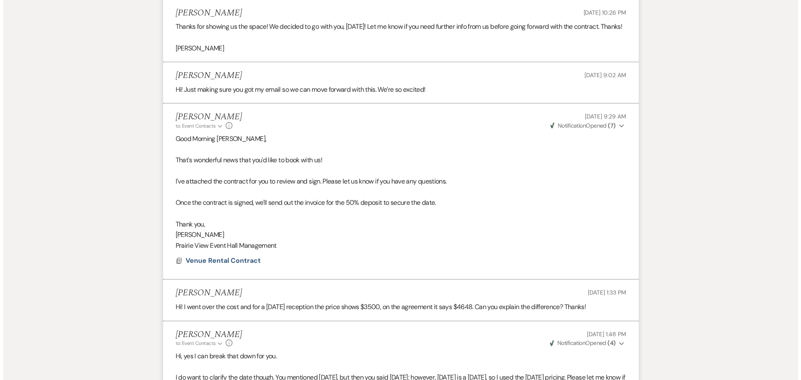
scroll to position [1572, 0]
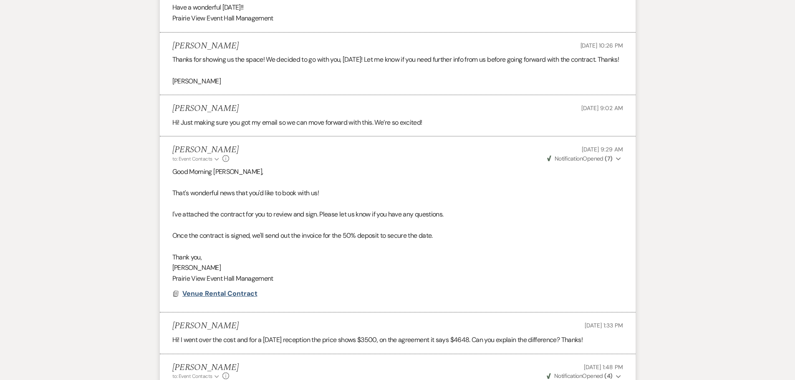
click at [197, 298] on span "Venue Rental Contract" at bounding box center [219, 293] width 75 height 9
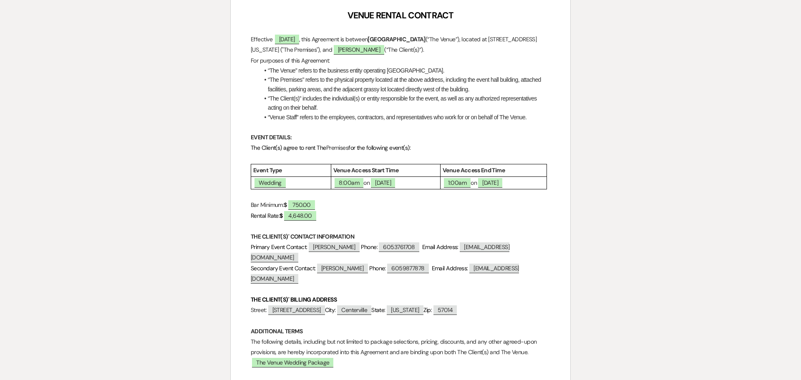
scroll to position [125, 0]
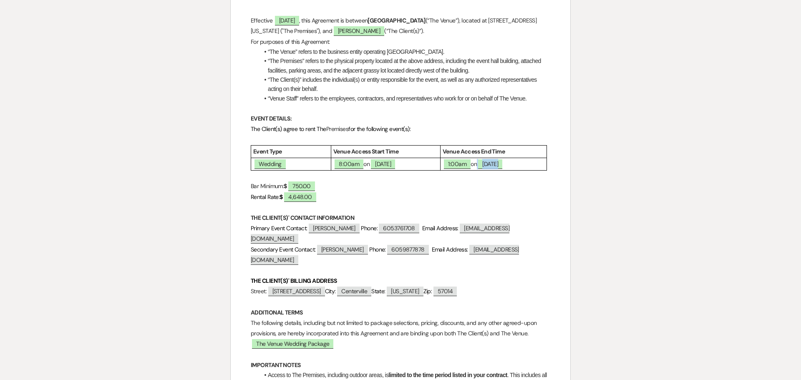
click at [499, 164] on span "[DATE]" at bounding box center [490, 164] width 24 height 10
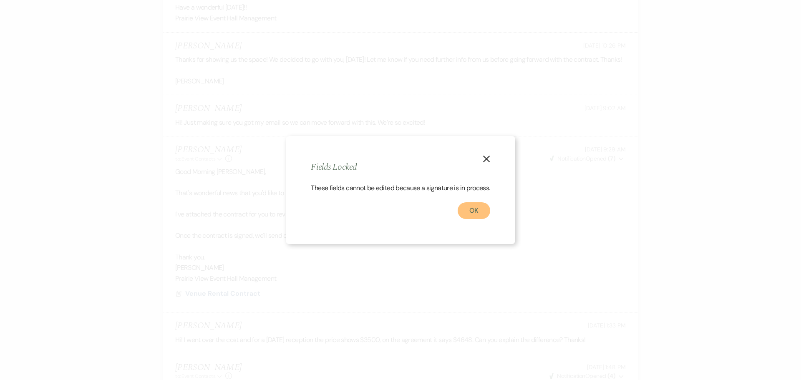
click at [472, 211] on button "OK" at bounding box center [474, 210] width 33 height 17
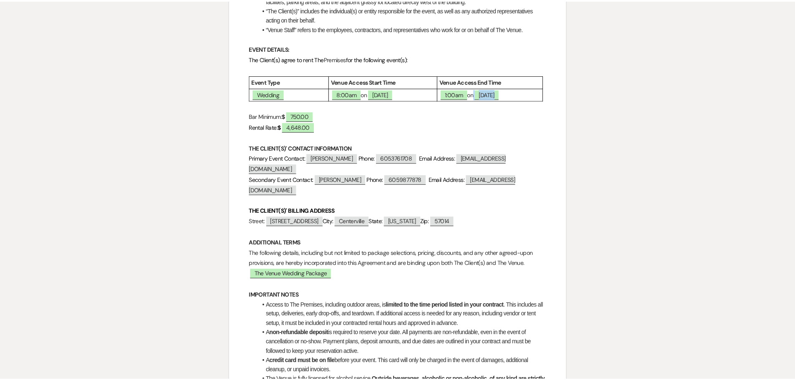
scroll to position [0, 0]
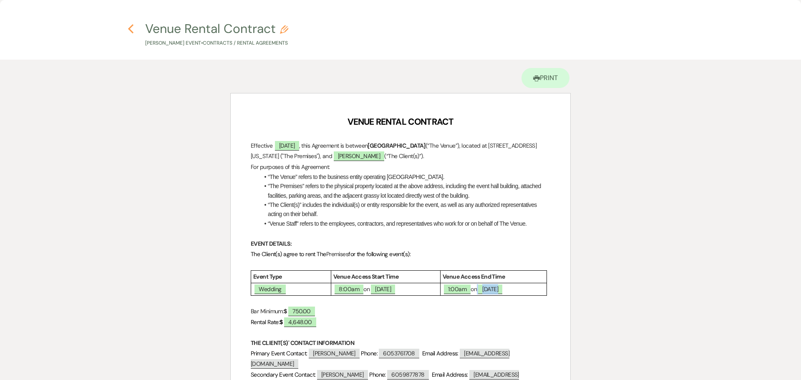
click at [131, 28] on icon "Previous" at bounding box center [131, 29] width 6 height 10
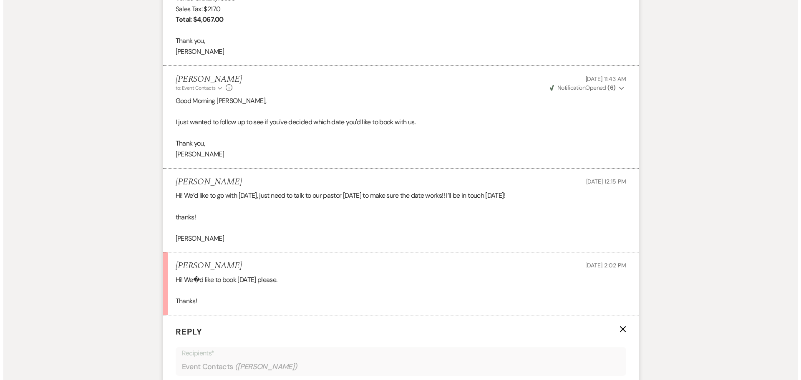
scroll to position [2569, 0]
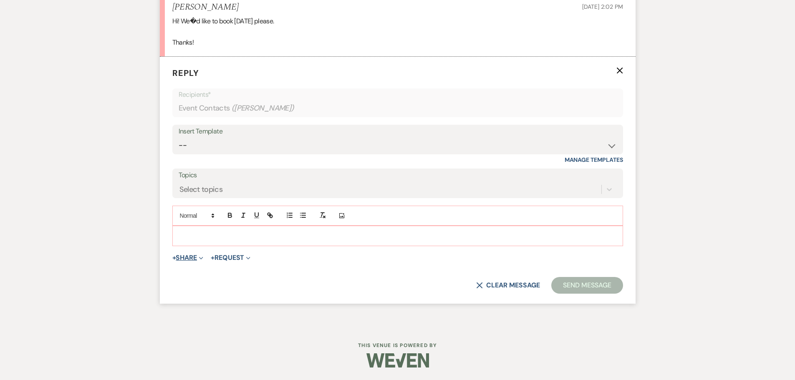
click at [189, 257] on button "+ Share Expand" at bounding box center [187, 258] width 31 height 7
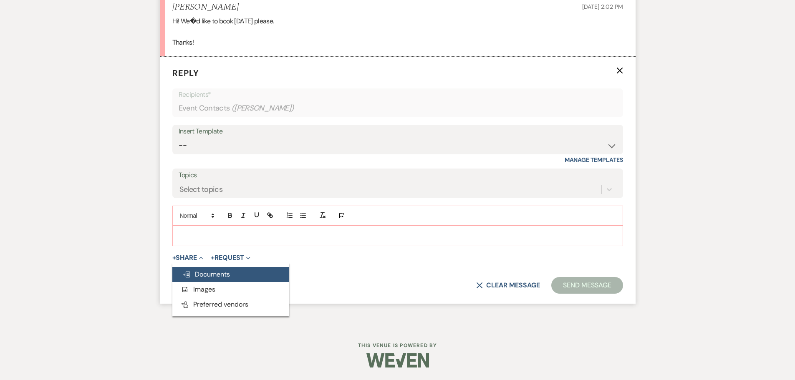
click at [194, 269] on button "Doc Upload Documents" at bounding box center [230, 274] width 117 height 15
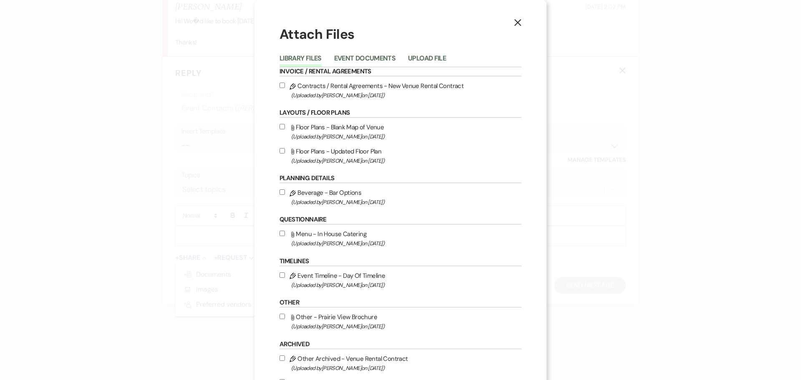
click at [280, 86] on input "Pencil Contracts / Rental Agreements - New Venue Rental Contract (Uploaded by […" at bounding box center [282, 85] width 5 height 5
checkbox input "true"
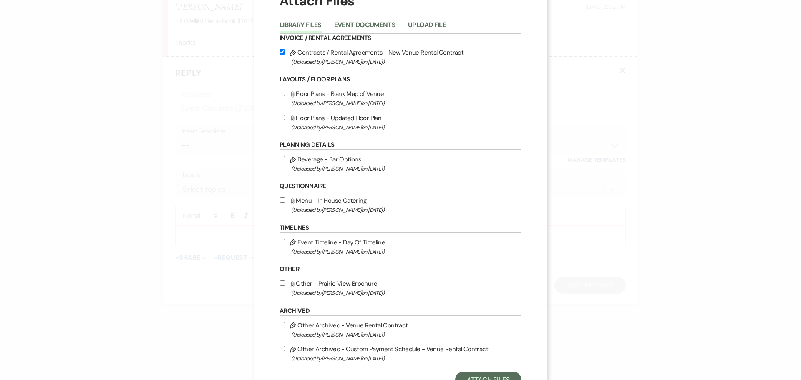
scroll to position [67, 0]
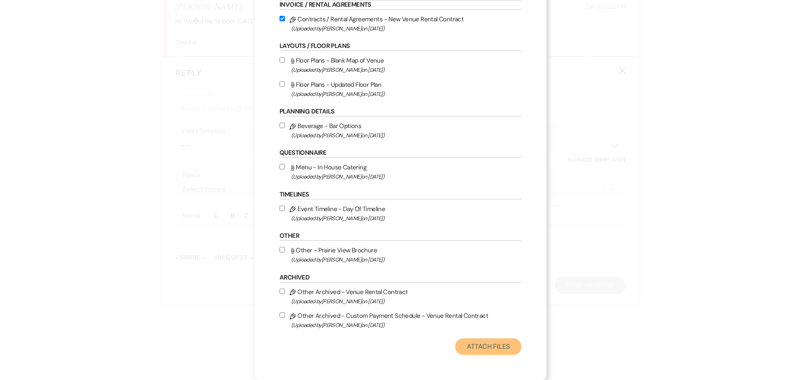
click at [481, 352] on button "Attach Files" at bounding box center [488, 346] width 66 height 17
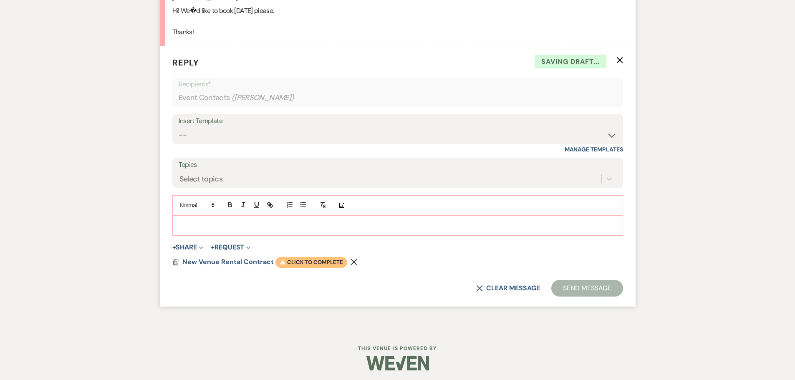
click at [311, 268] on span "Warning Click to complete" at bounding box center [311, 262] width 72 height 11
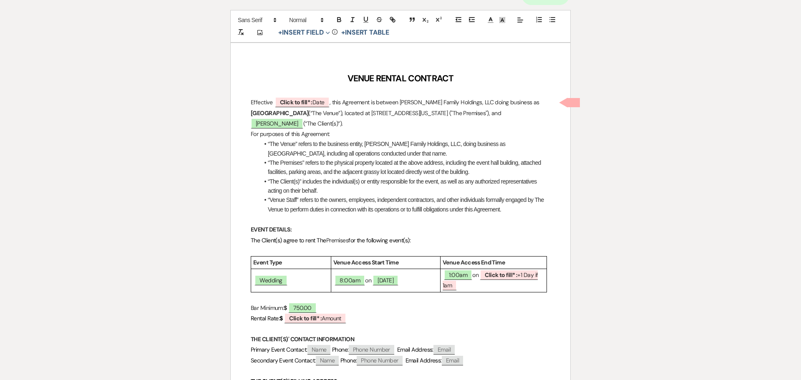
scroll to position [83, 0]
click at [525, 275] on span "Click to fill* : +1 Day if 1am" at bounding box center [490, 279] width 95 height 21
select select "owner"
select select "custom_placeholder"
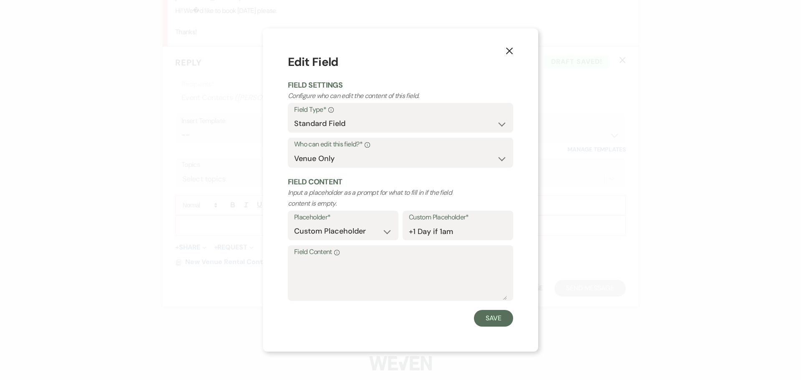
click at [511, 50] on use "button" at bounding box center [509, 51] width 7 height 7
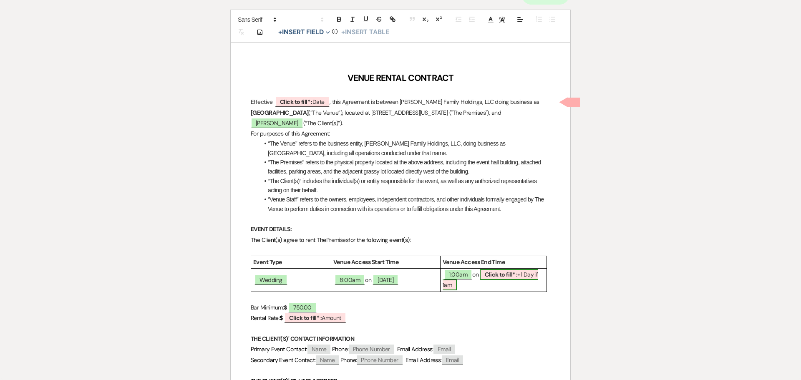
click at [525, 275] on span "Click to fill* : +1 Day if 1am" at bounding box center [490, 279] width 95 height 21
select select "owner"
select select "custom_placeholder"
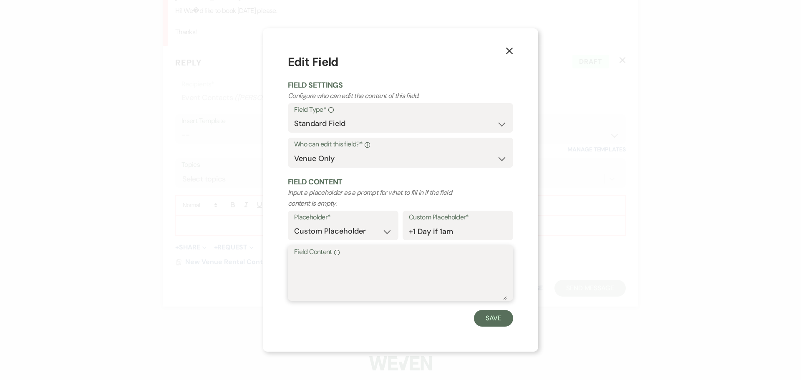
click at [384, 277] on textarea "Field Content Info" at bounding box center [400, 279] width 213 height 42
type textarea "[DATE]"
click at [502, 318] on button "Save" at bounding box center [493, 318] width 39 height 17
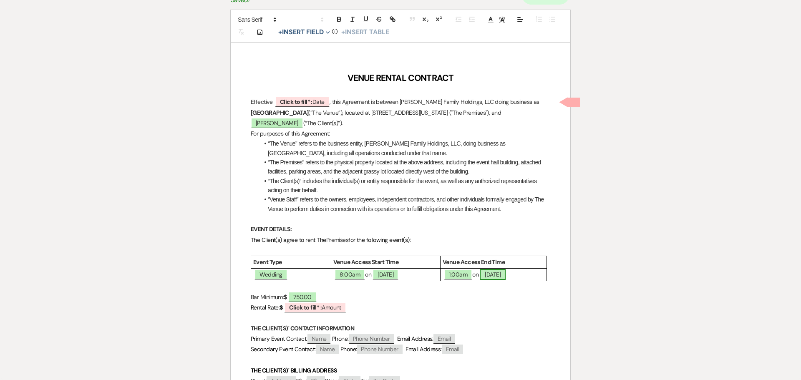
click at [490, 277] on span "[DATE]" at bounding box center [493, 274] width 26 height 11
select select "owner"
select select "custom_placeholder"
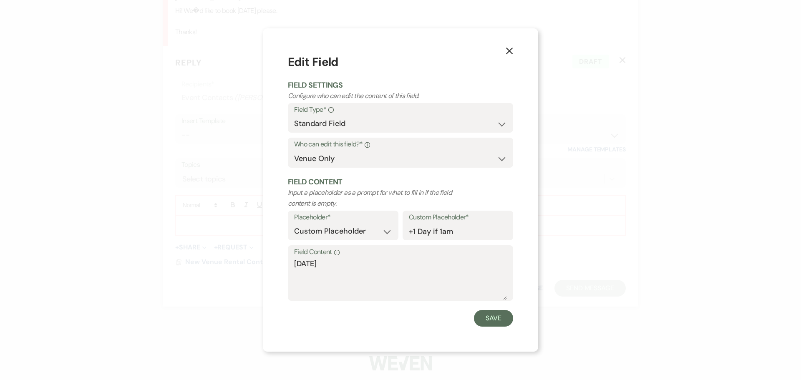
click at [293, 266] on div "Field Content Info [DATE]" at bounding box center [400, 273] width 225 height 56
click at [295, 264] on textarea "[DATE]" at bounding box center [400, 279] width 213 height 42
type textarea "[DATE]"
click at [485, 321] on button "Save" at bounding box center [493, 318] width 39 height 17
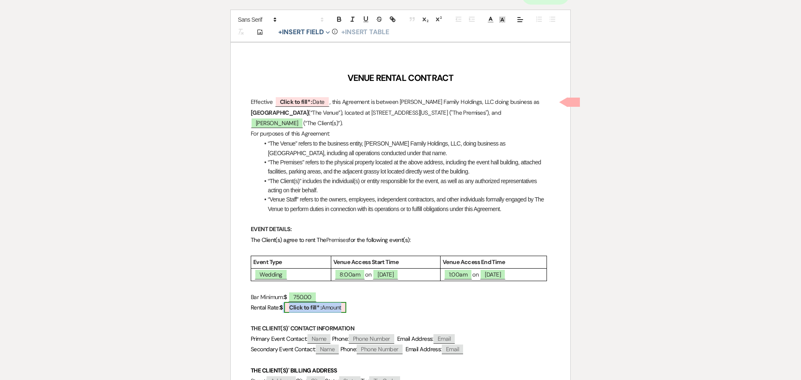
click at [340, 305] on span "Click to fill* : Amount" at bounding box center [315, 307] width 62 height 11
select select "owner"
select select "Amount"
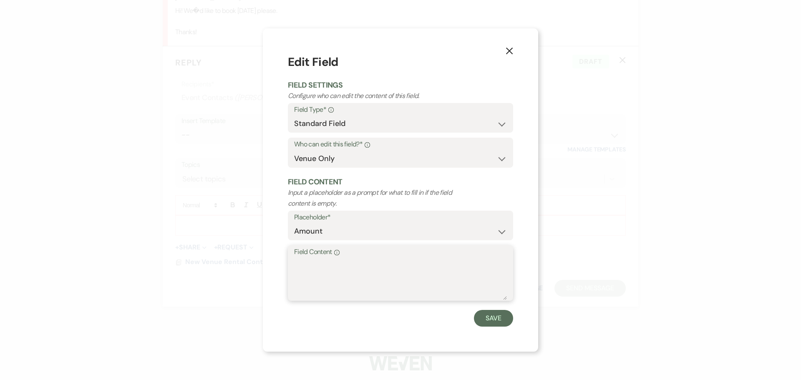
click at [338, 272] on textarea "Field Content Info" at bounding box center [400, 279] width 213 height 42
type textarea "4,067.00"
click at [497, 322] on button "Save" at bounding box center [493, 318] width 39 height 17
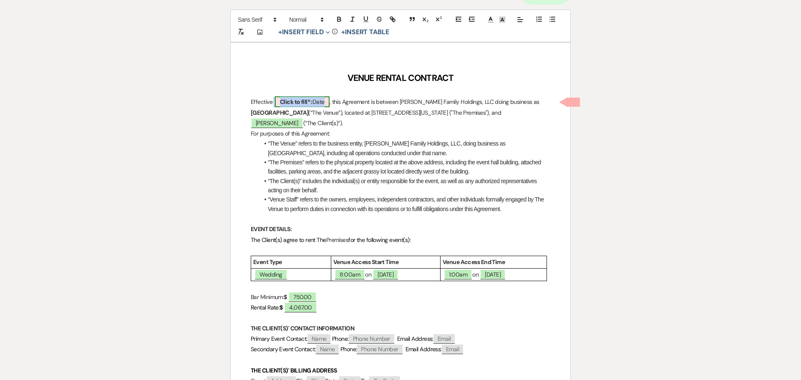
click at [291, 103] on b "Click to fill* :" at bounding box center [296, 102] width 33 height 8
select select "owner"
select select "Date"
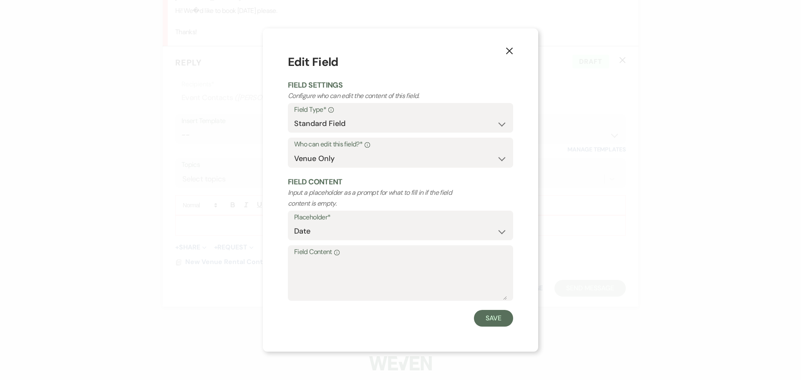
click at [347, 257] on label "Field Content Info" at bounding box center [400, 252] width 213 height 12
click at [347, 258] on textarea "Field Content Info" at bounding box center [400, 279] width 213 height 42
type textarea "[DATE]"
click at [501, 319] on button "Save" at bounding box center [493, 318] width 39 height 17
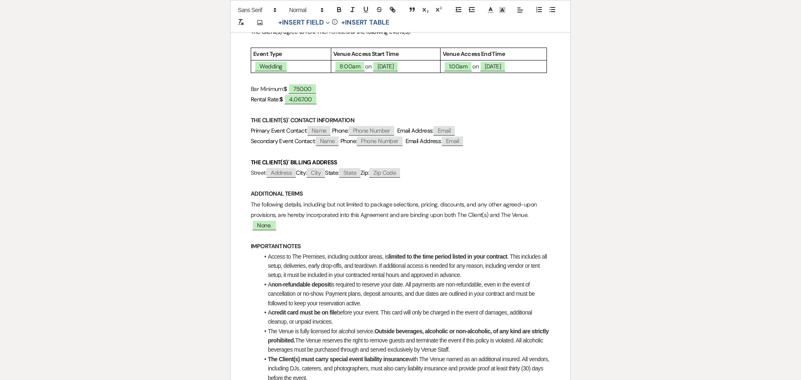
scroll to position [292, 0]
click at [271, 227] on span "None." at bounding box center [264, 225] width 24 height 11
select select "owner"
select select "custom_placeholder"
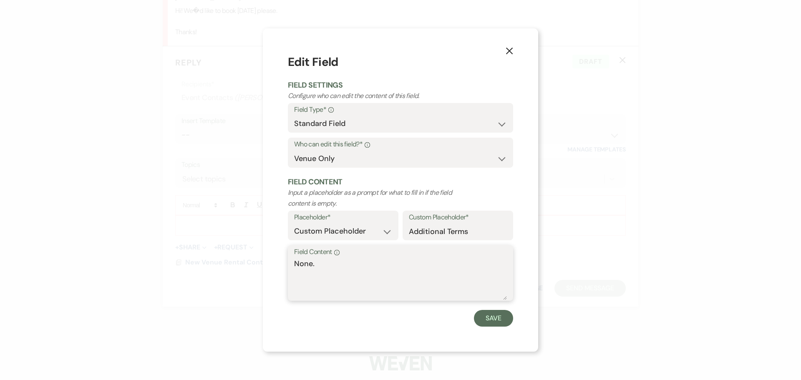
click at [343, 278] on textarea "None." at bounding box center [400, 279] width 213 height 42
click at [343, 276] on textarea "None." at bounding box center [400, 279] width 213 height 42
type textarea "N"
type textarea "V"
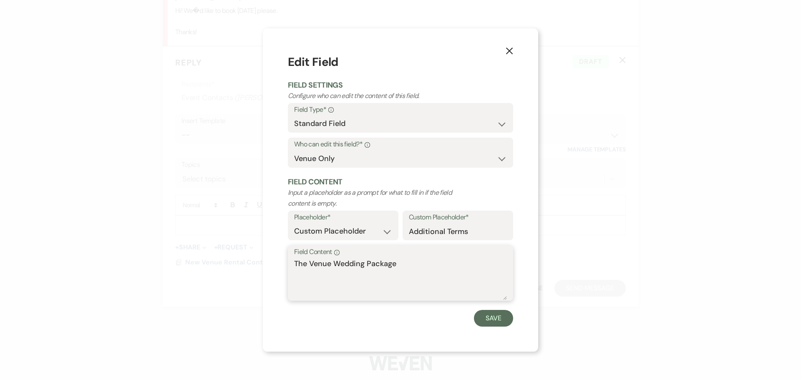
type textarea "The Venue Wedding Package"
click at [495, 321] on button "Save" at bounding box center [493, 318] width 39 height 17
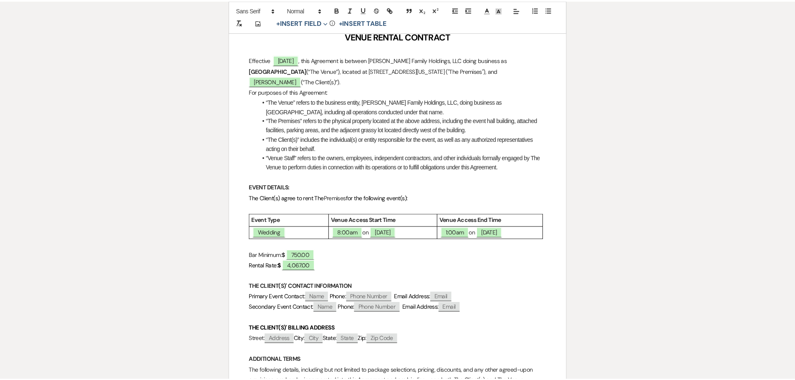
scroll to position [0, 0]
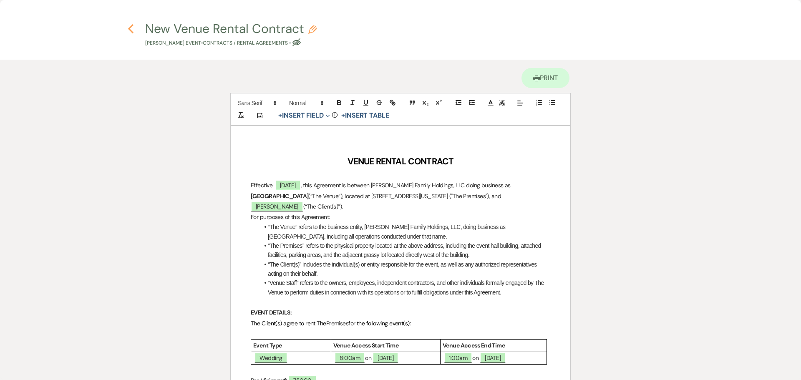
click at [129, 26] on icon "Previous" at bounding box center [131, 29] width 6 height 10
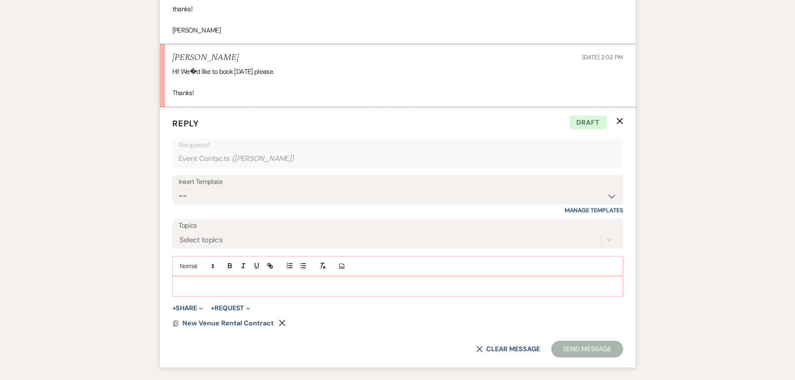
scroll to position [2527, 0]
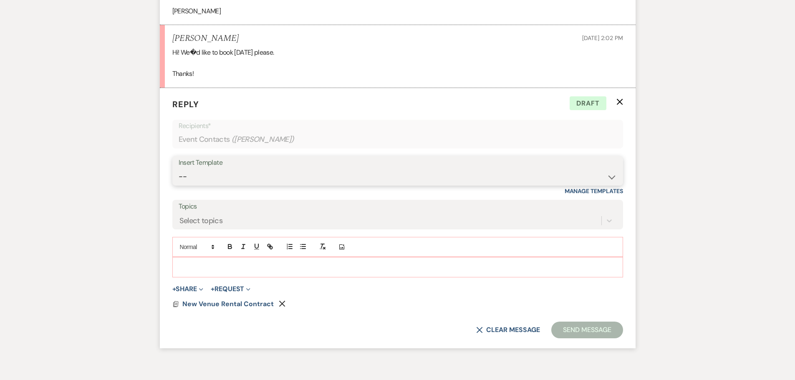
click at [262, 185] on select "-- Weven Planning Portal Introduction (Booked Events) Initial Inquiry Response …" at bounding box center [398, 177] width 438 height 16
select select "1815"
click at [179, 179] on select "-- Weven Planning Portal Introduction (Booked Events) Initial Inquiry Response …" at bounding box center [398, 177] width 438 height 16
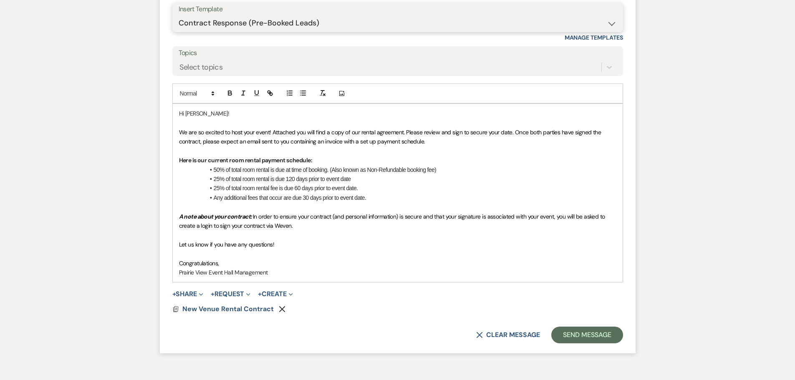
scroll to position [2694, 0]
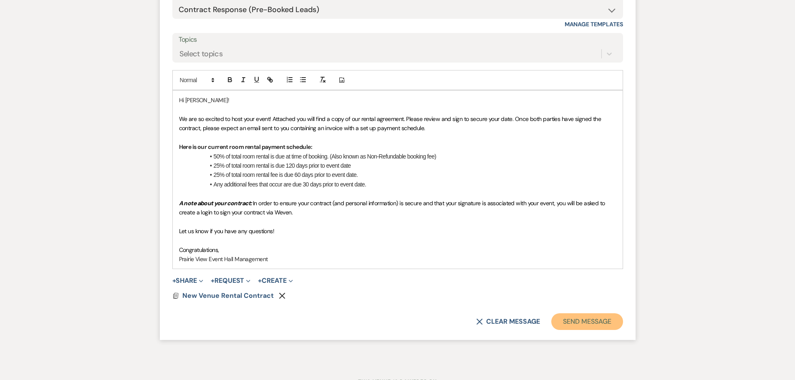
click at [589, 330] on button "Send Message" at bounding box center [586, 321] width 71 height 17
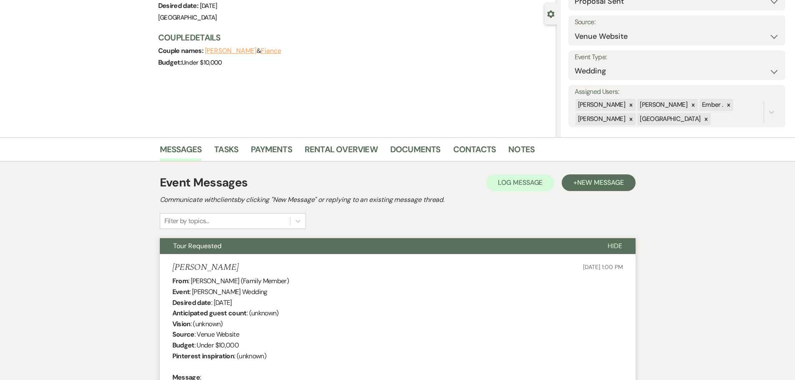
scroll to position [0, 0]
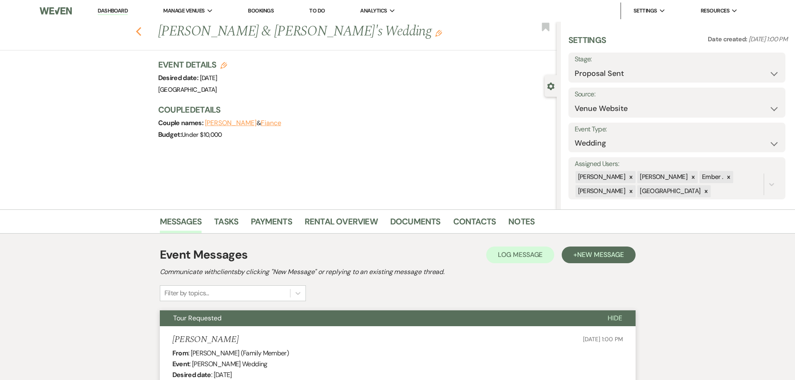
click at [141, 34] on use "button" at bounding box center [138, 31] width 5 height 9
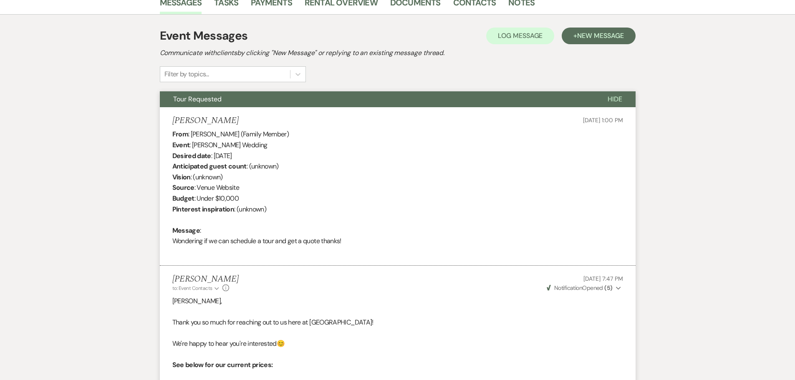
select select "6"
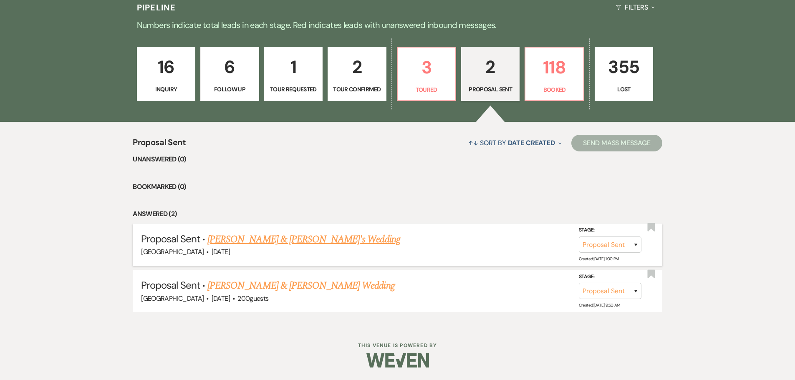
click at [268, 242] on link "[PERSON_NAME] & [PERSON_NAME]'s Wedding" at bounding box center [303, 239] width 193 height 15
select select "6"
select select "5"
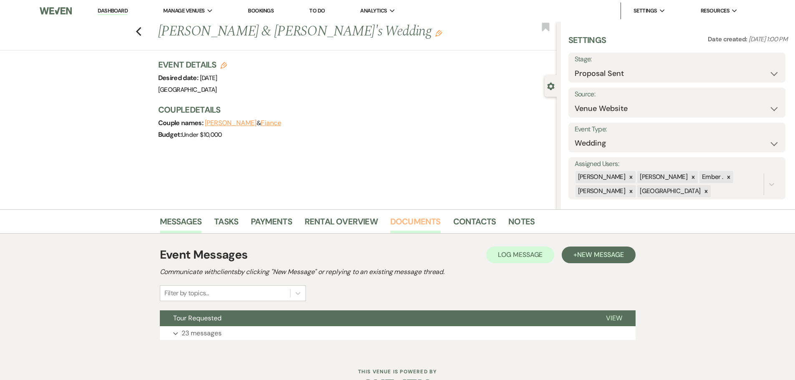
click at [413, 225] on link "Documents" at bounding box center [415, 224] width 50 height 18
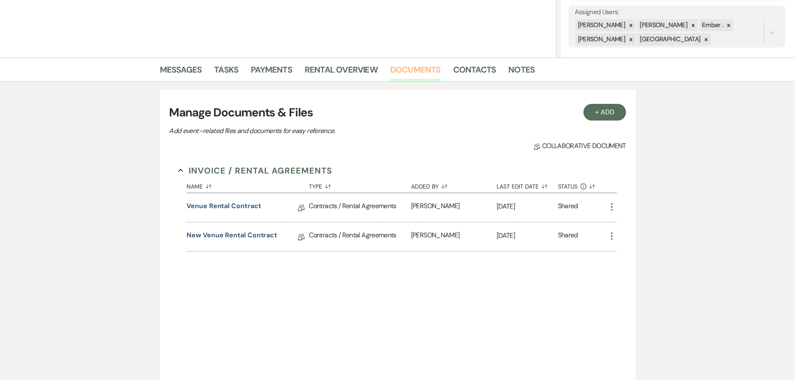
scroll to position [167, 0]
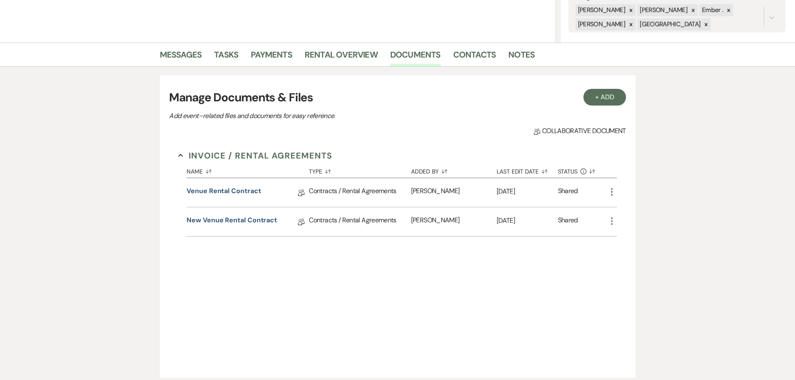
click at [612, 191] on icon "More" at bounding box center [612, 192] width 10 height 10
click at [640, 209] on link "Zoom View" at bounding box center [649, 209] width 84 height 14
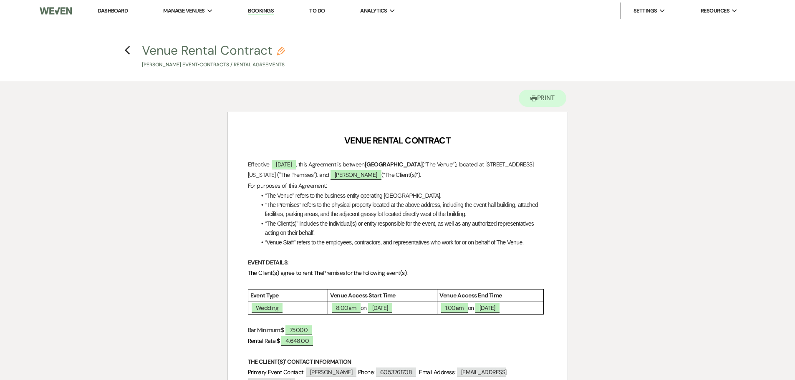
click at [122, 52] on h4 "Previous Venue Rental Contract Pencil [PERSON_NAME] Event • Contracts / Rental …" at bounding box center [397, 55] width 601 height 27
click at [128, 46] on icon "Previous" at bounding box center [127, 50] width 6 height 10
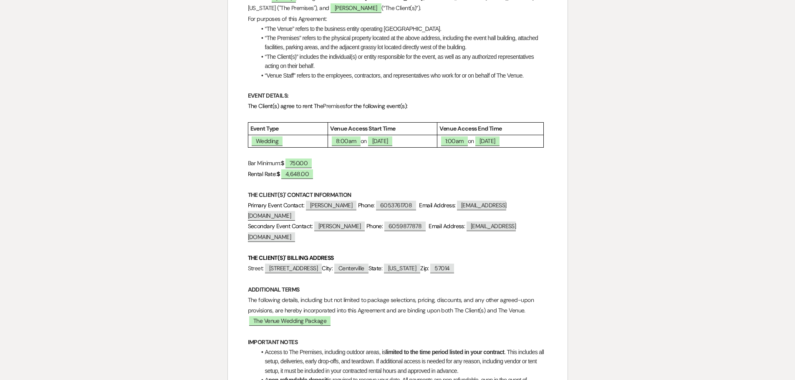
select select "6"
select select "5"
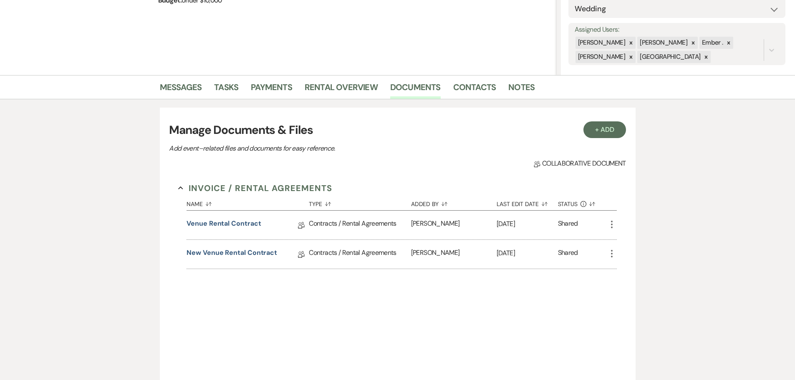
scroll to position [227, 0]
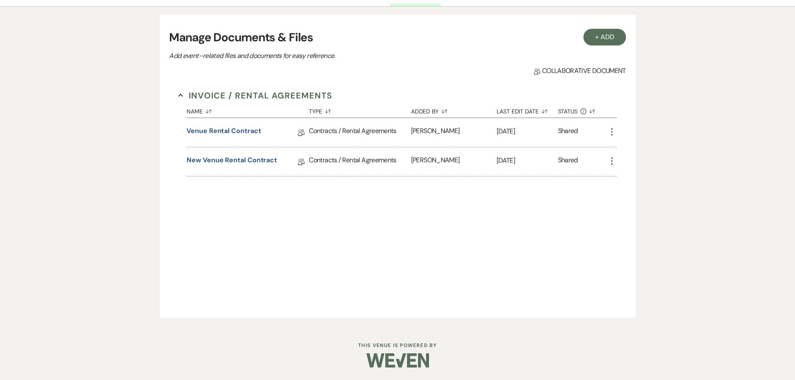
click at [611, 131] on icon "More" at bounding box center [612, 132] width 10 height 10
click at [463, 230] on div "Invoice / Rental Agreements Collapse Name Sort Default Type Sort Default Added …" at bounding box center [397, 194] width 457 height 228
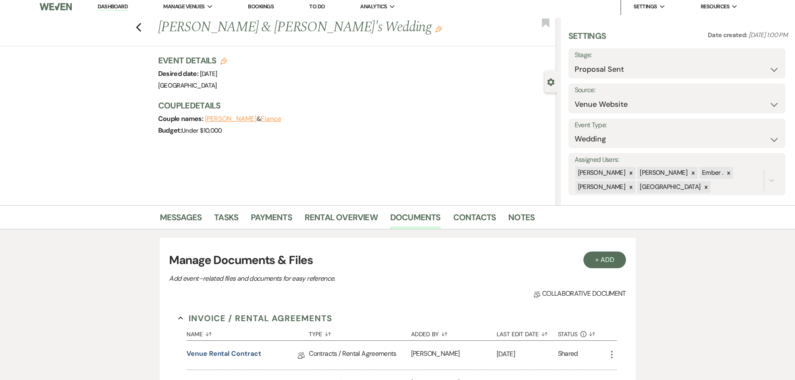
scroll to position [0, 0]
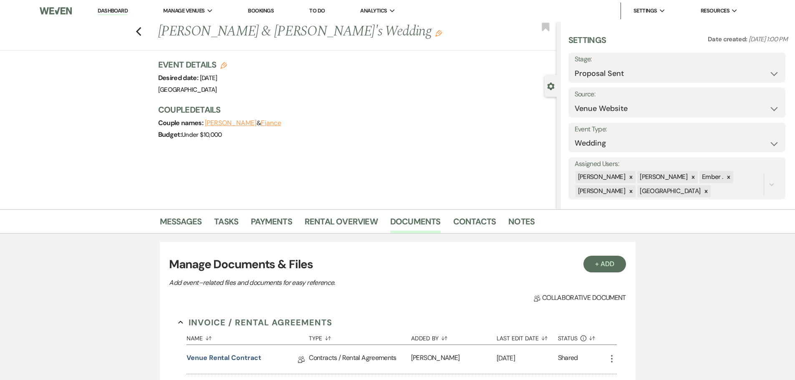
click at [146, 30] on div "Previous [PERSON_NAME] & [PERSON_NAME]'s Wedding Edit Bookmark" at bounding box center [276, 36] width 561 height 29
click at [142, 31] on icon "Previous" at bounding box center [139, 32] width 6 height 10
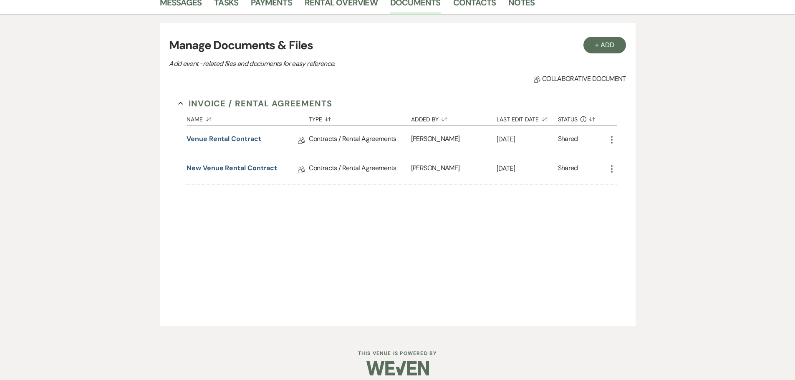
select select "6"
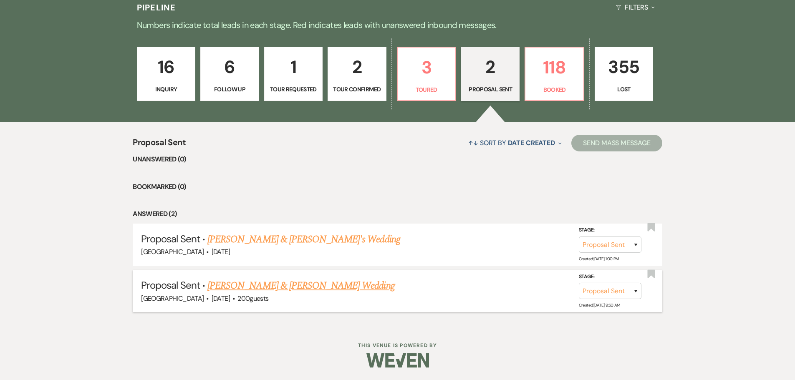
click at [332, 284] on link "[PERSON_NAME] & [PERSON_NAME] Wedding" at bounding box center [300, 285] width 187 height 15
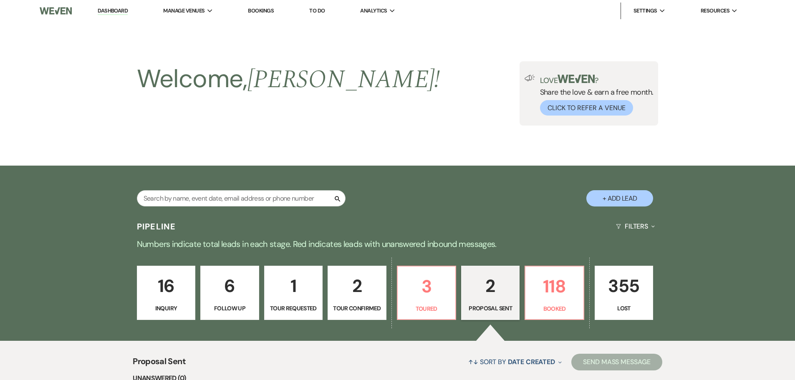
select select "6"
select select "5"
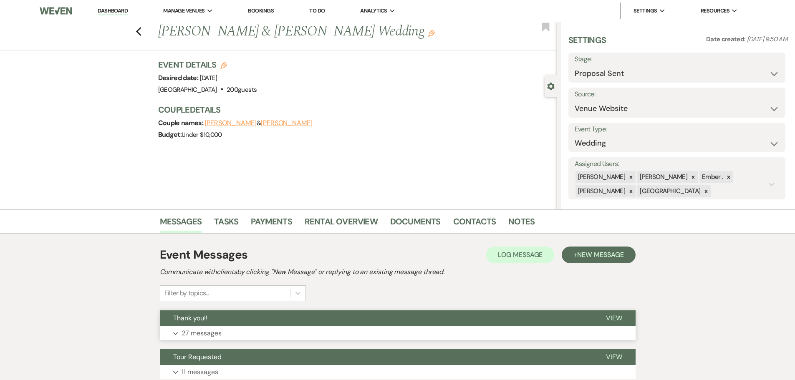
click at [213, 332] on p "27 messages" at bounding box center [202, 333] width 40 height 11
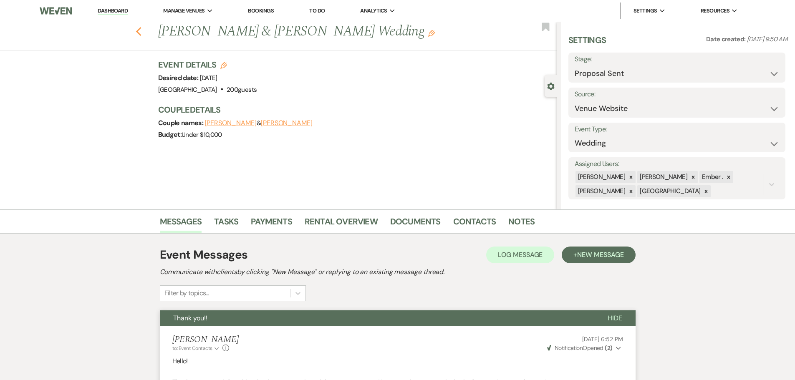
click at [140, 29] on icon "Previous" at bounding box center [139, 32] width 6 height 10
select select "6"
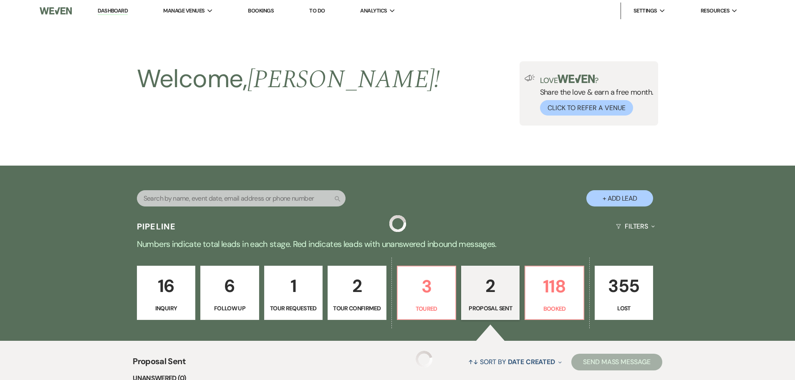
scroll to position [219, 0]
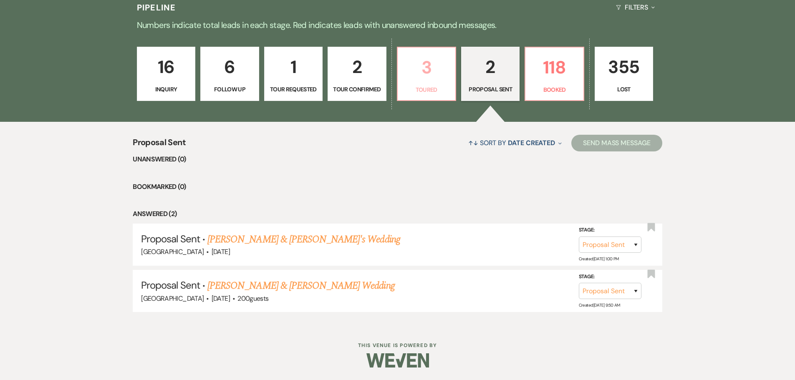
click at [426, 80] on p "3" at bounding box center [427, 67] width 48 height 28
select select "5"
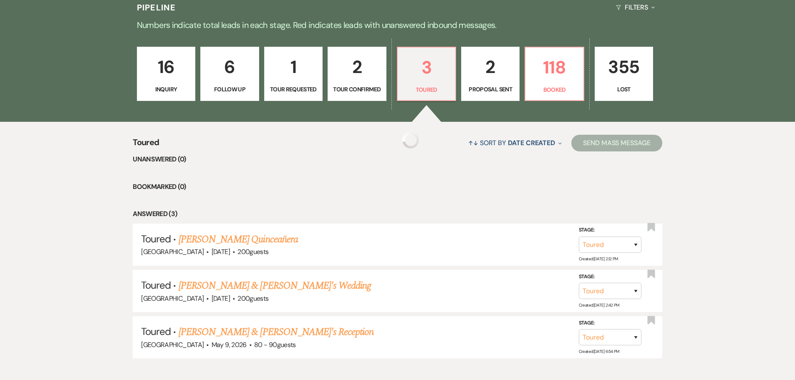
select select "5"
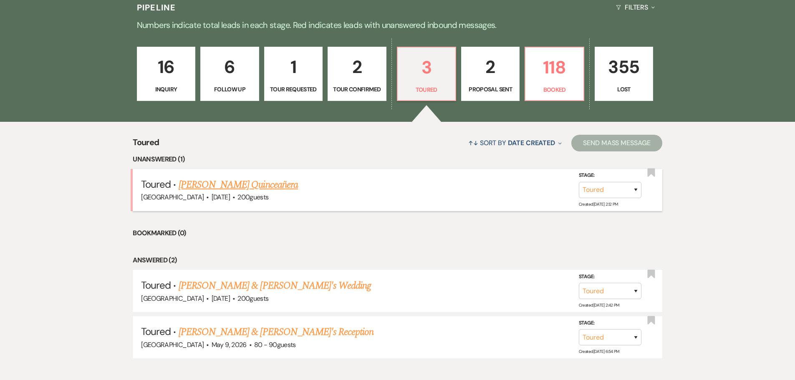
click at [258, 181] on link "[PERSON_NAME] Quinceañera" at bounding box center [238, 184] width 119 height 15
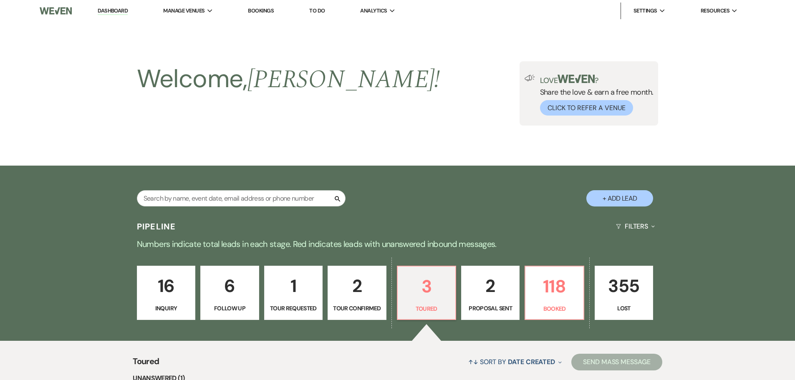
select select "5"
select select "22"
select select "15"
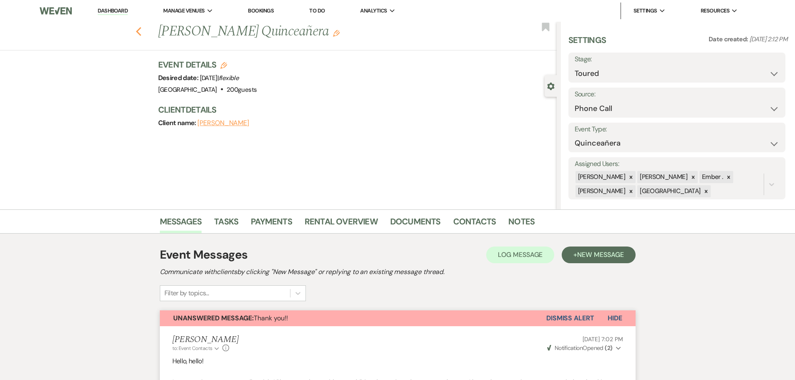
click at [141, 32] on icon "Previous" at bounding box center [139, 32] width 6 height 10
select select "5"
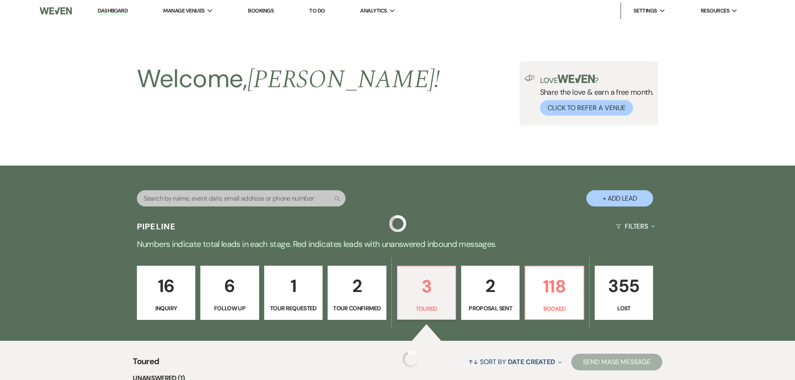
scroll to position [219, 0]
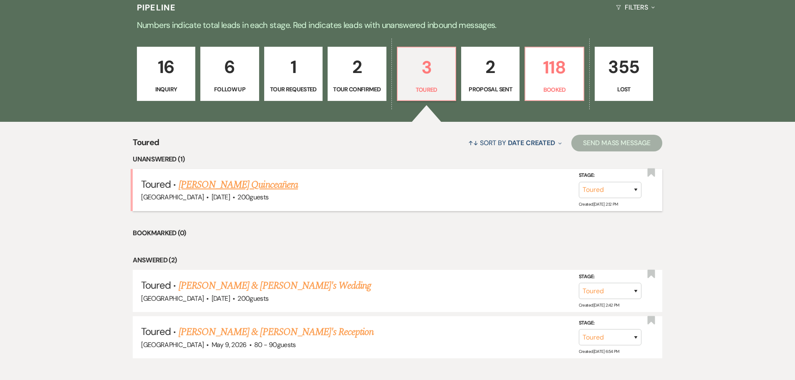
click at [239, 184] on link "[PERSON_NAME] Quinceañera" at bounding box center [238, 184] width 119 height 15
select select "5"
select select "22"
select select "15"
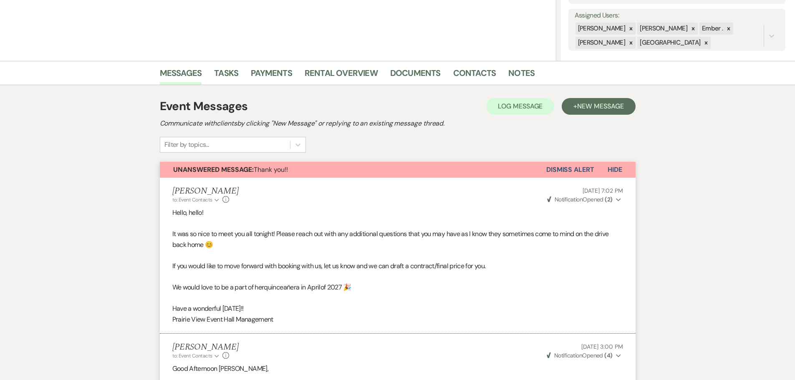
click at [202, 178] on li "[PERSON_NAME] to: Event Contacts Expand Info [DATE] 7:02 PM Weven Check Notific…" at bounding box center [398, 256] width 476 height 156
click at [202, 172] on strong "Unanswered Message:" at bounding box center [213, 169] width 81 height 9
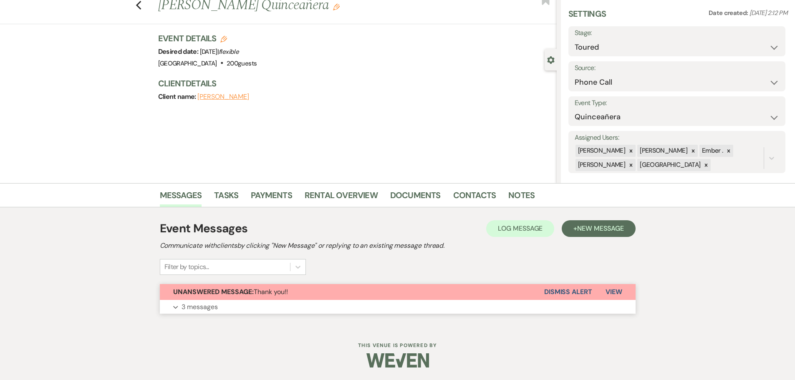
click at [213, 294] on strong "Unanswered Message:" at bounding box center [213, 292] width 81 height 9
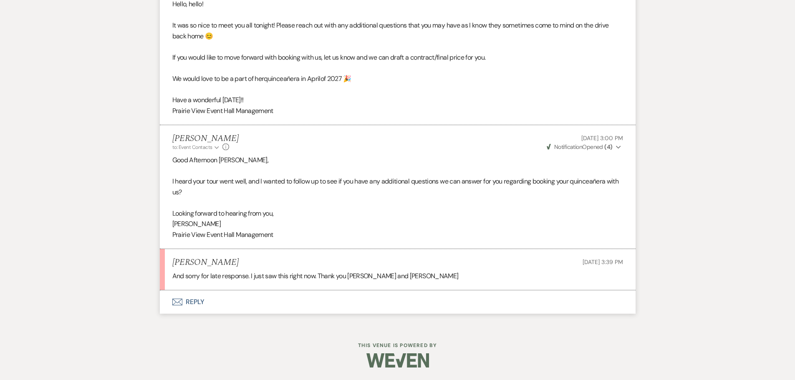
scroll to position [315, 0]
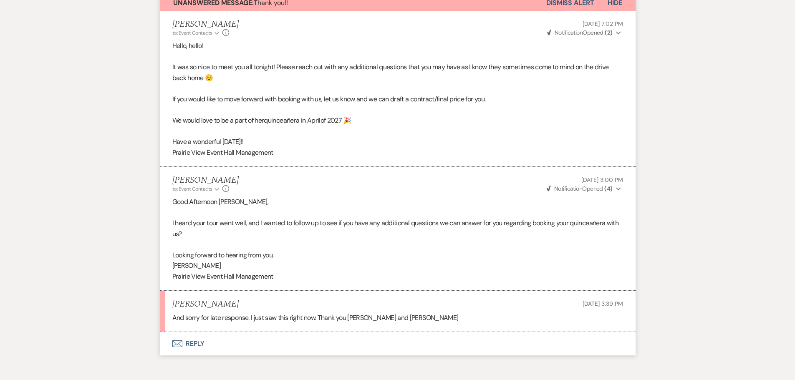
click at [196, 343] on button "Envelope Reply" at bounding box center [398, 343] width 476 height 23
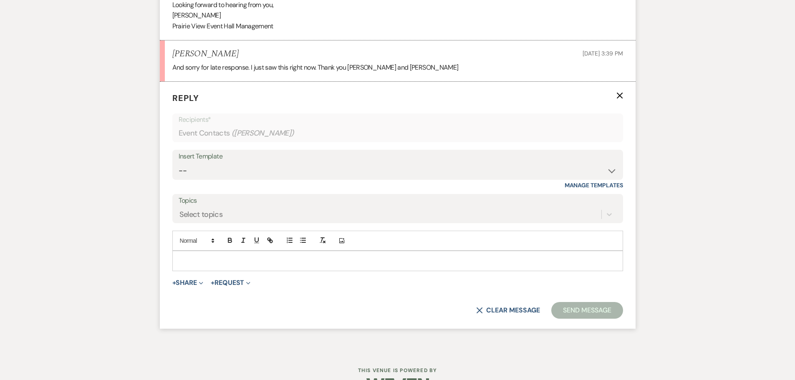
scroll to position [581, 0]
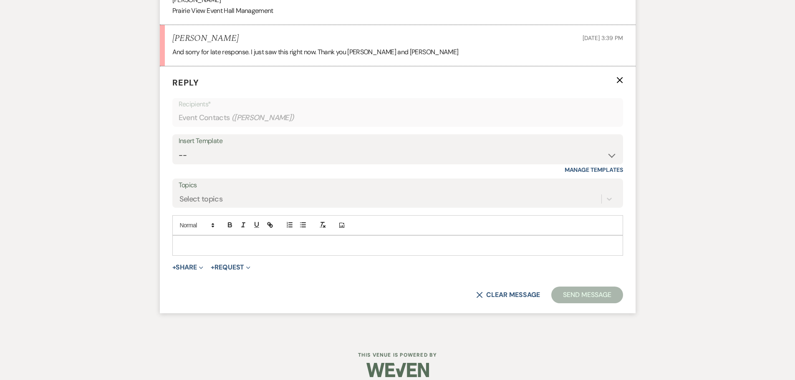
click at [185, 245] on p at bounding box center [397, 245] width 437 height 9
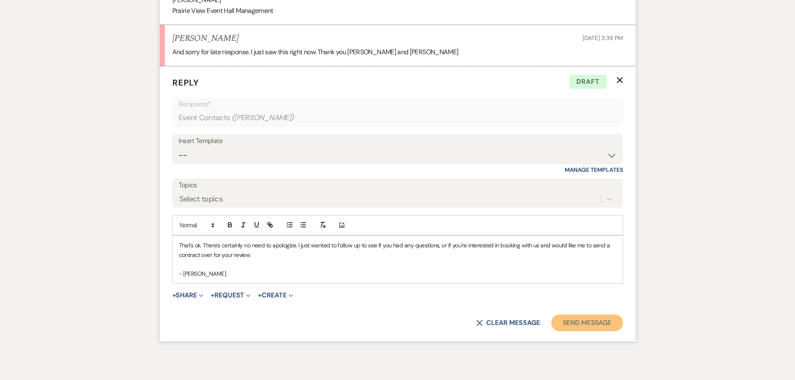
click at [591, 325] on button "Send Message" at bounding box center [586, 323] width 71 height 17
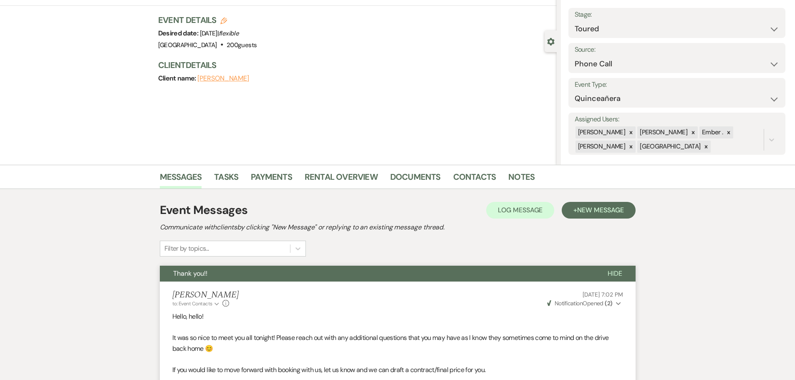
scroll to position [0, 0]
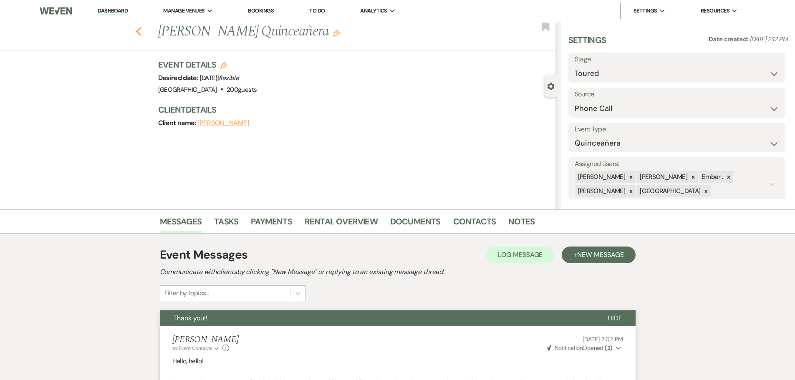
click at [141, 36] on icon "Previous" at bounding box center [139, 32] width 6 height 10
select select "5"
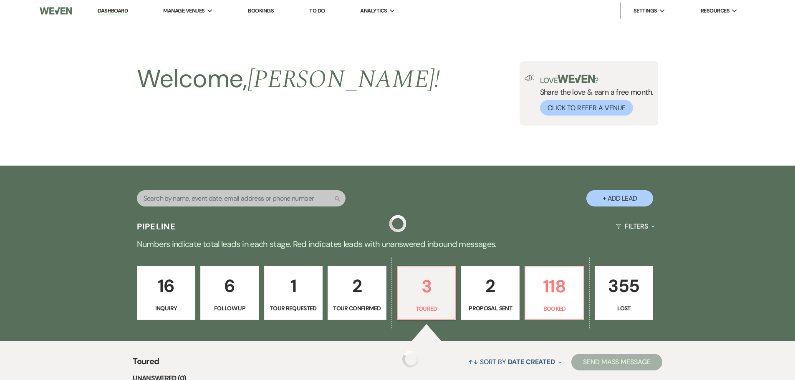
scroll to position [219, 0]
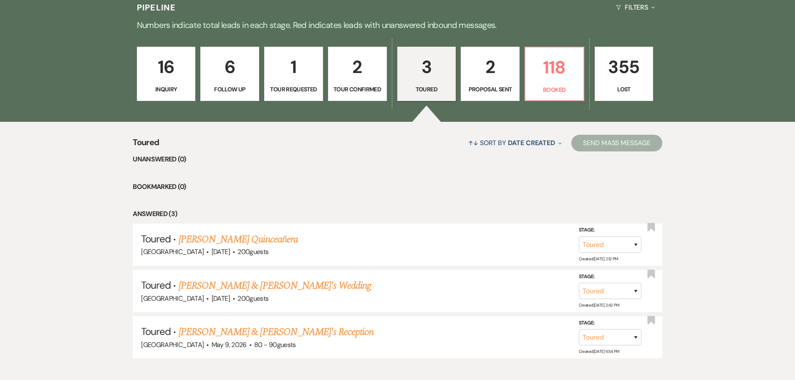
click at [292, 68] on p "1" at bounding box center [294, 67] width 48 height 28
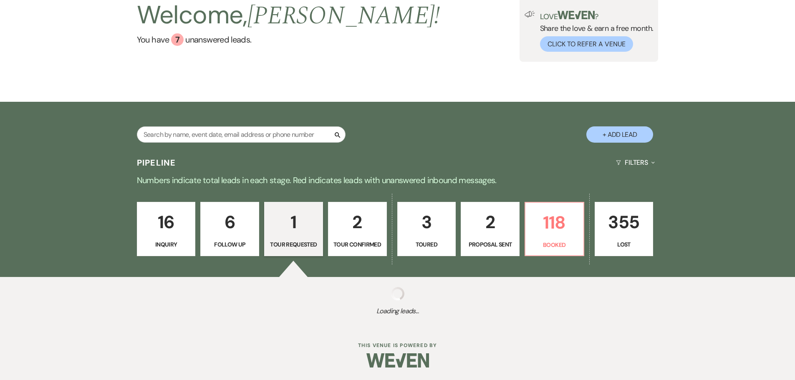
scroll to position [173, 0]
select select "2"
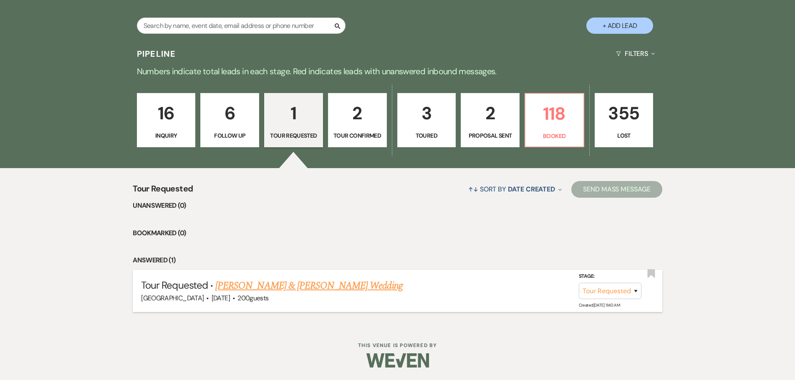
click at [279, 288] on link "[PERSON_NAME] & [PERSON_NAME] Wedding" at bounding box center [308, 285] width 187 height 15
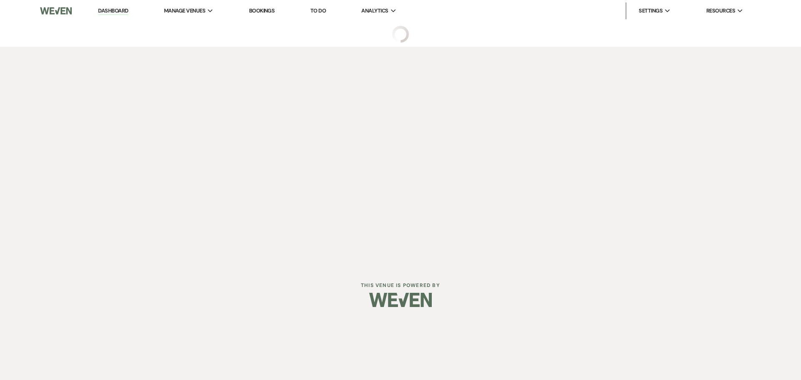
select select "2"
select select "5"
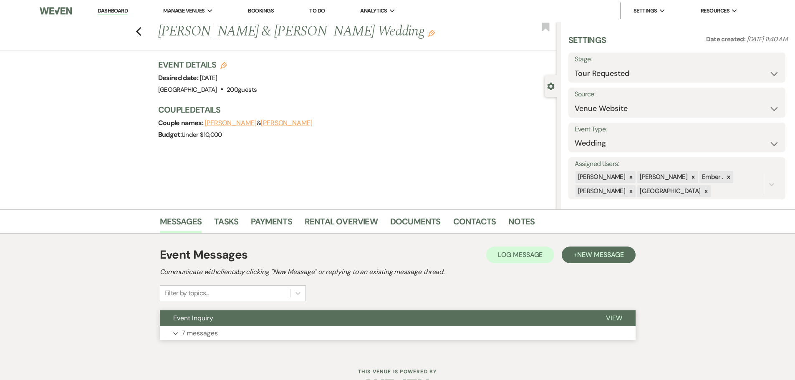
click at [230, 334] on button "Expand 7 messages" at bounding box center [398, 333] width 476 height 14
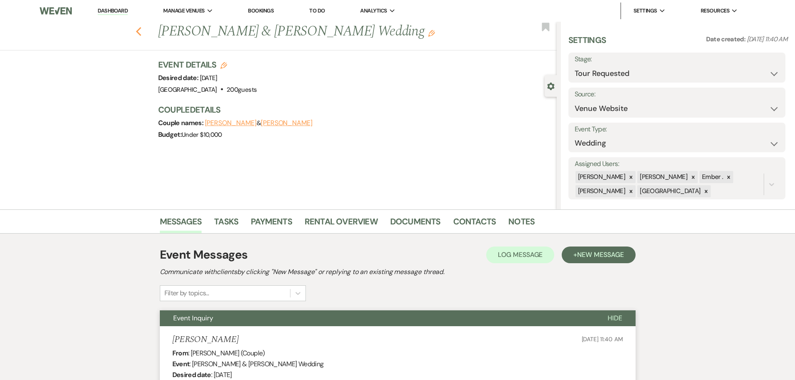
click at [141, 35] on use "button" at bounding box center [138, 31] width 5 height 9
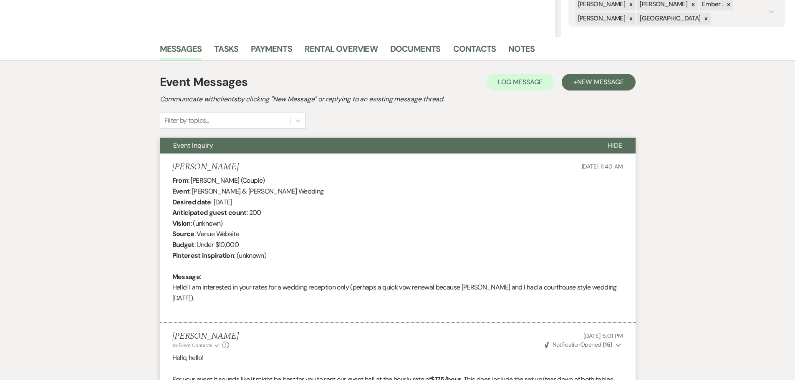
select select "2"
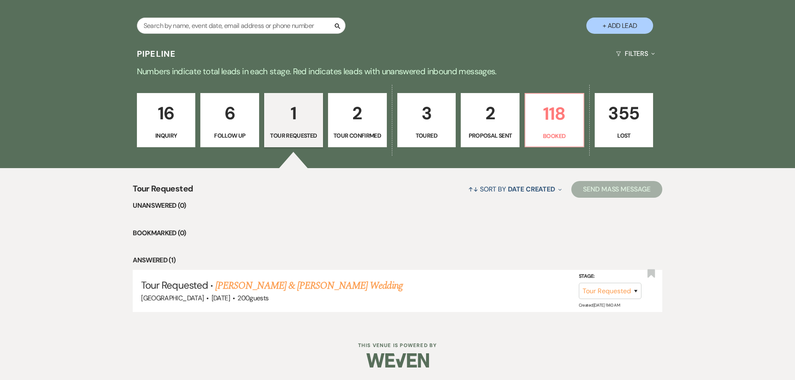
click at [231, 119] on p "6" at bounding box center [230, 113] width 48 height 28
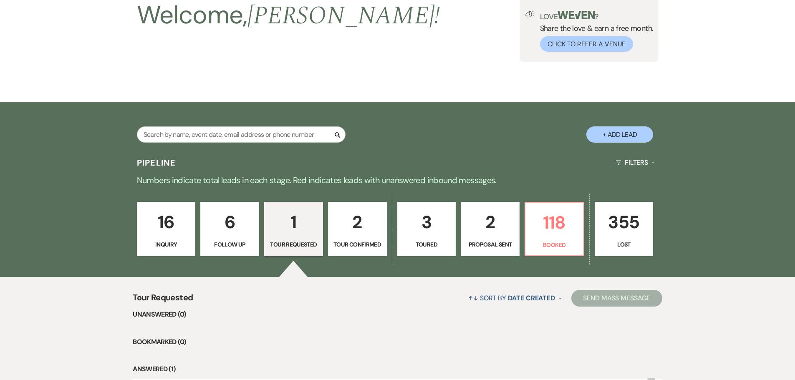
select select "9"
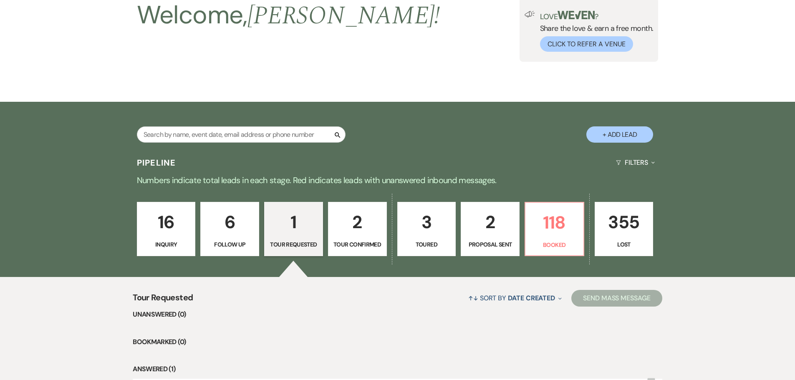
select select "9"
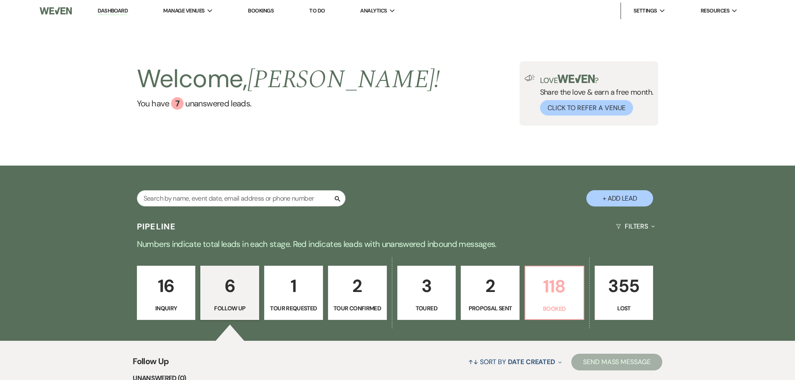
click at [550, 278] on p "118" at bounding box center [554, 287] width 48 height 28
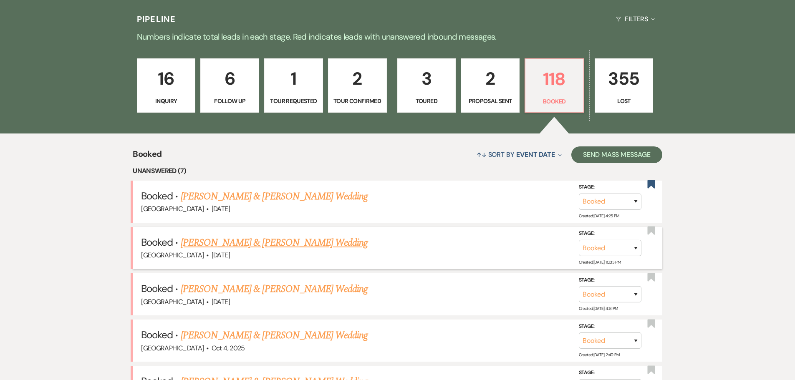
scroll to position [209, 0]
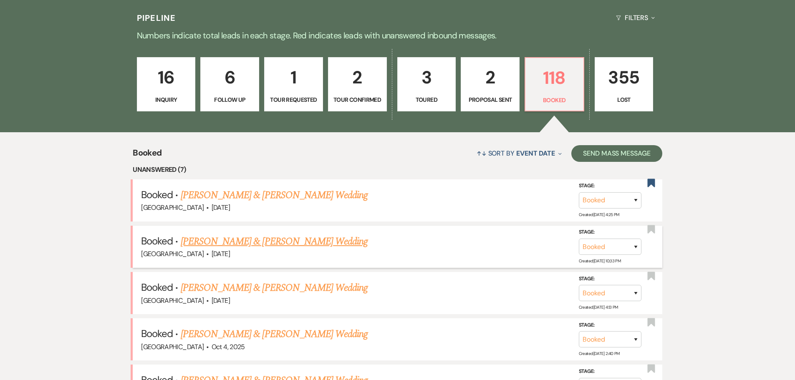
click at [237, 240] on link "[PERSON_NAME] & [PERSON_NAME] Wedding" at bounding box center [274, 241] width 187 height 15
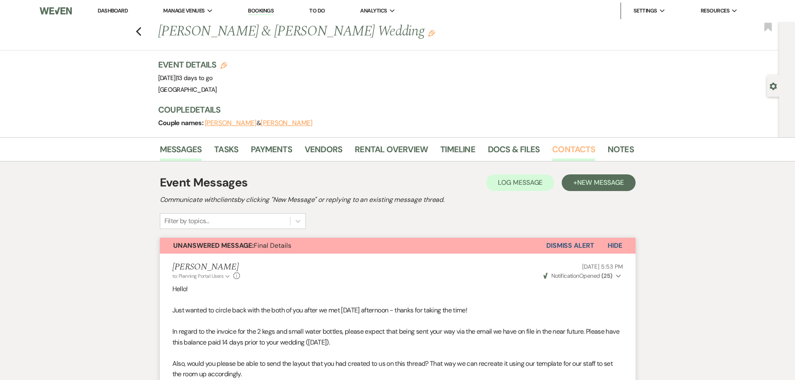
click at [566, 149] on link "Contacts" at bounding box center [573, 152] width 43 height 18
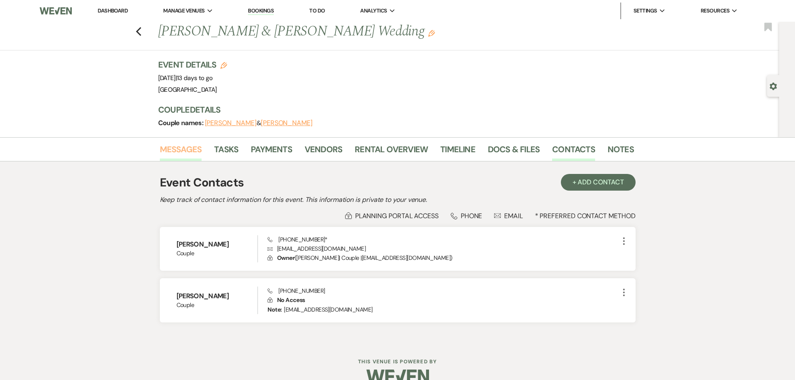
click at [174, 150] on link "Messages" at bounding box center [181, 152] width 42 height 18
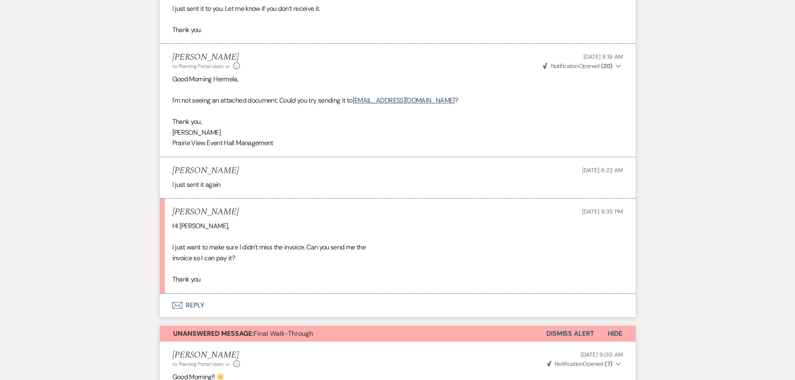
scroll to position [751, 0]
